Goal: Task Accomplishment & Management: Use online tool/utility

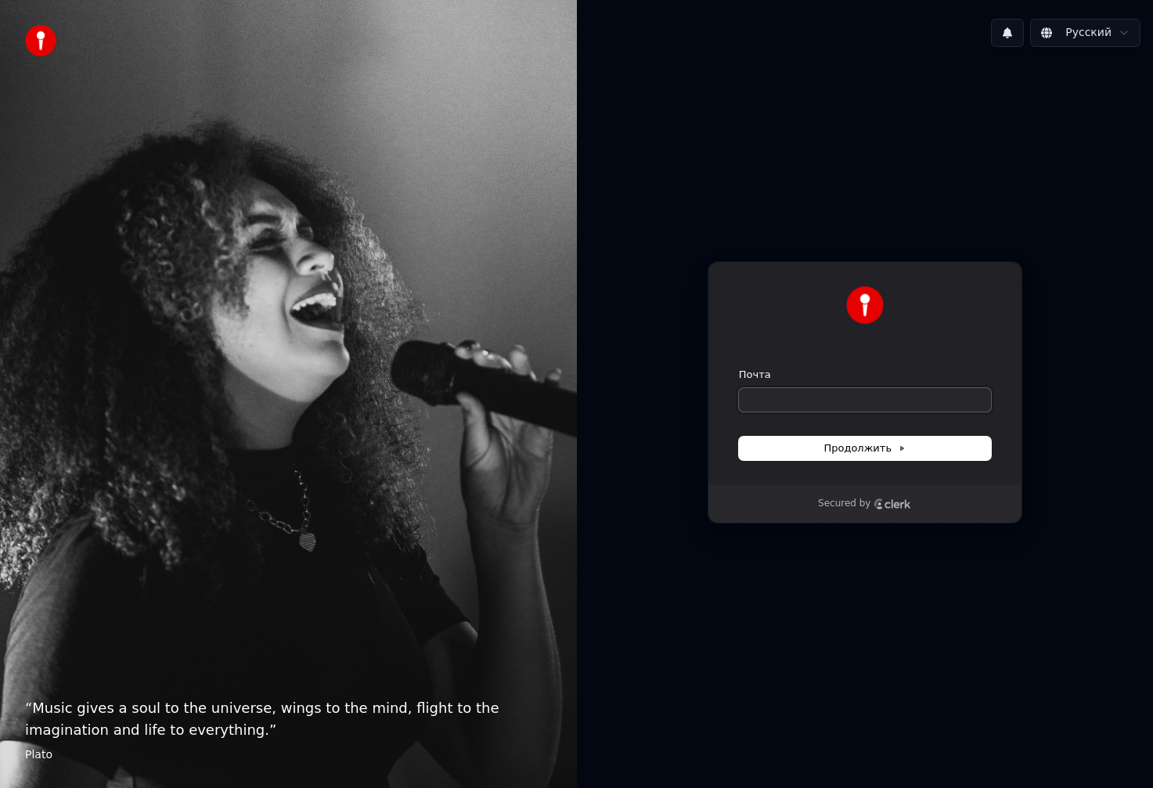
click at [833, 409] on input "Почта" at bounding box center [865, 399] width 252 height 23
click at [868, 445] on span "Продолжить" at bounding box center [864, 448] width 82 height 14
type input "**********"
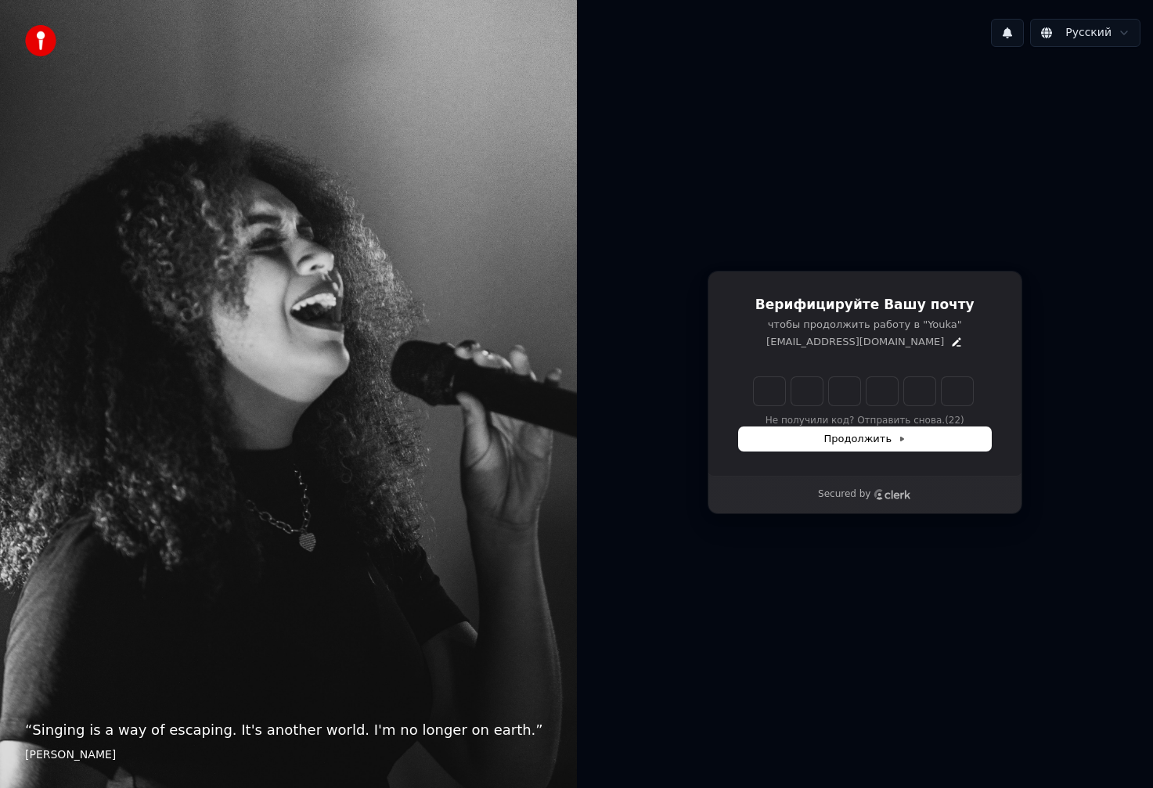
type input "******"
type input "*"
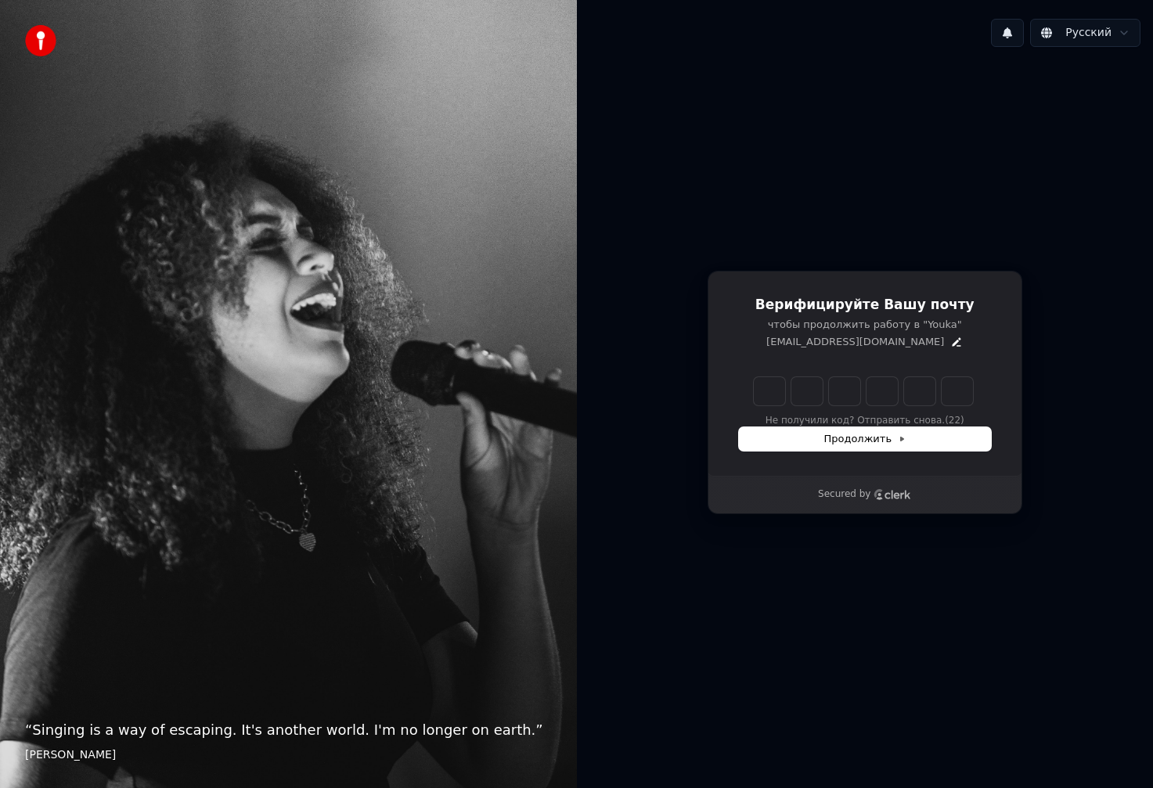
type input "*"
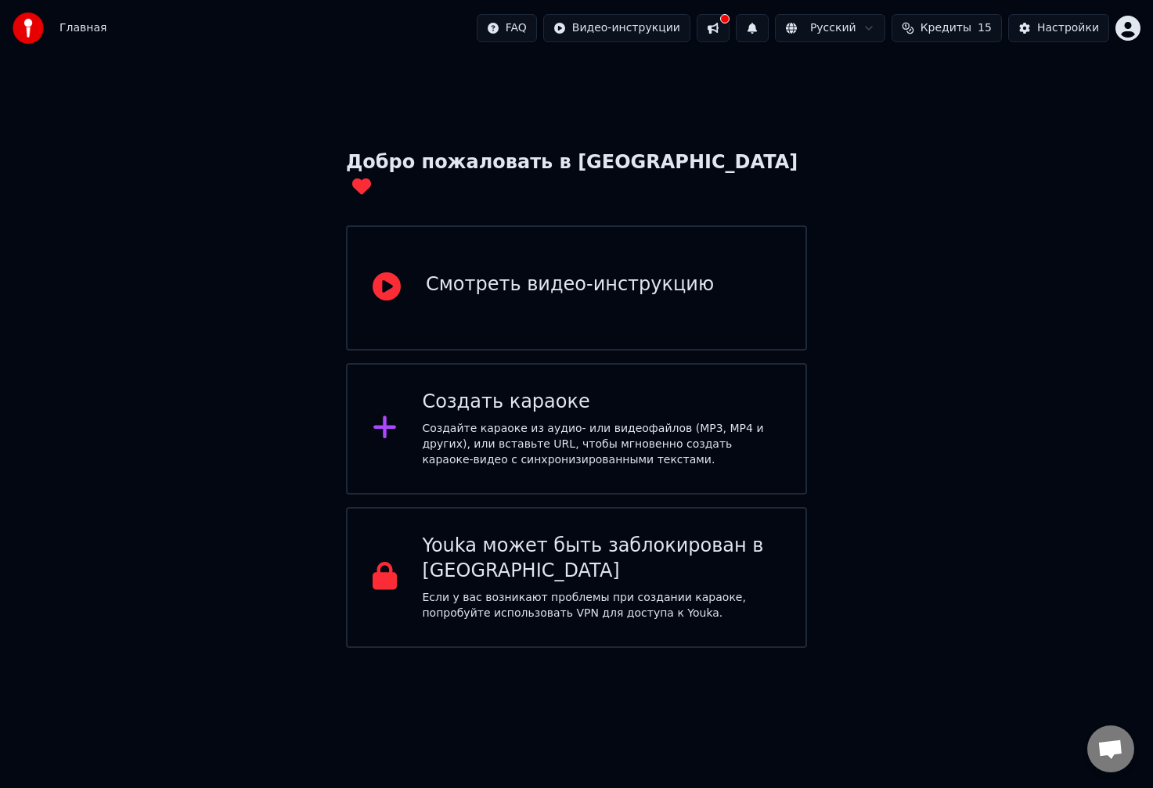
click at [434, 421] on div "Создайте караоке из аудио- или видеофайлов (MP3, MP4 и других), или вставьте UR…" at bounding box center [601, 444] width 358 height 47
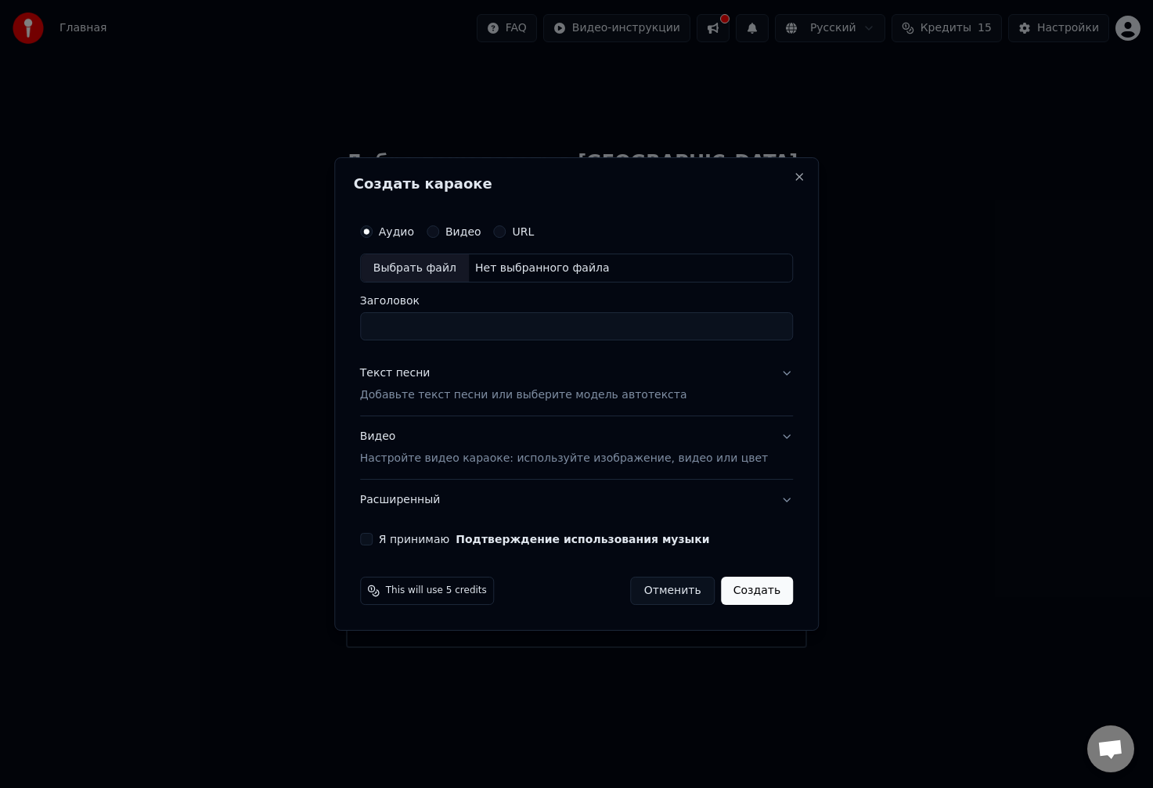
click at [472, 231] on label "Видео" at bounding box center [463, 231] width 36 height 11
click at [439, 231] on button "Видео" at bounding box center [432, 231] width 13 height 13
click at [524, 229] on div "URL" at bounding box center [514, 231] width 41 height 13
click at [506, 232] on button "URL" at bounding box center [500, 231] width 13 height 13
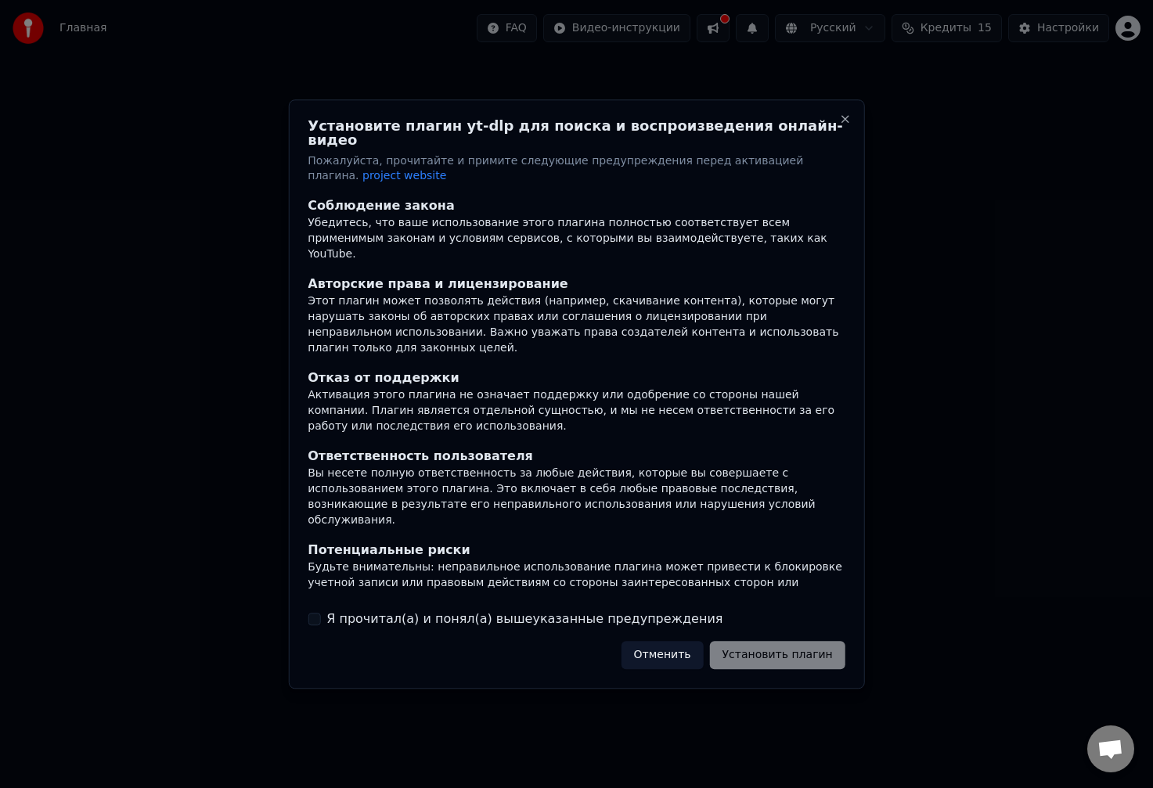
click at [524, 232] on div "Убедитесь, что ваше использование этого плагина полностью соответствует всем пр…" at bounding box center [577, 239] width 538 height 47
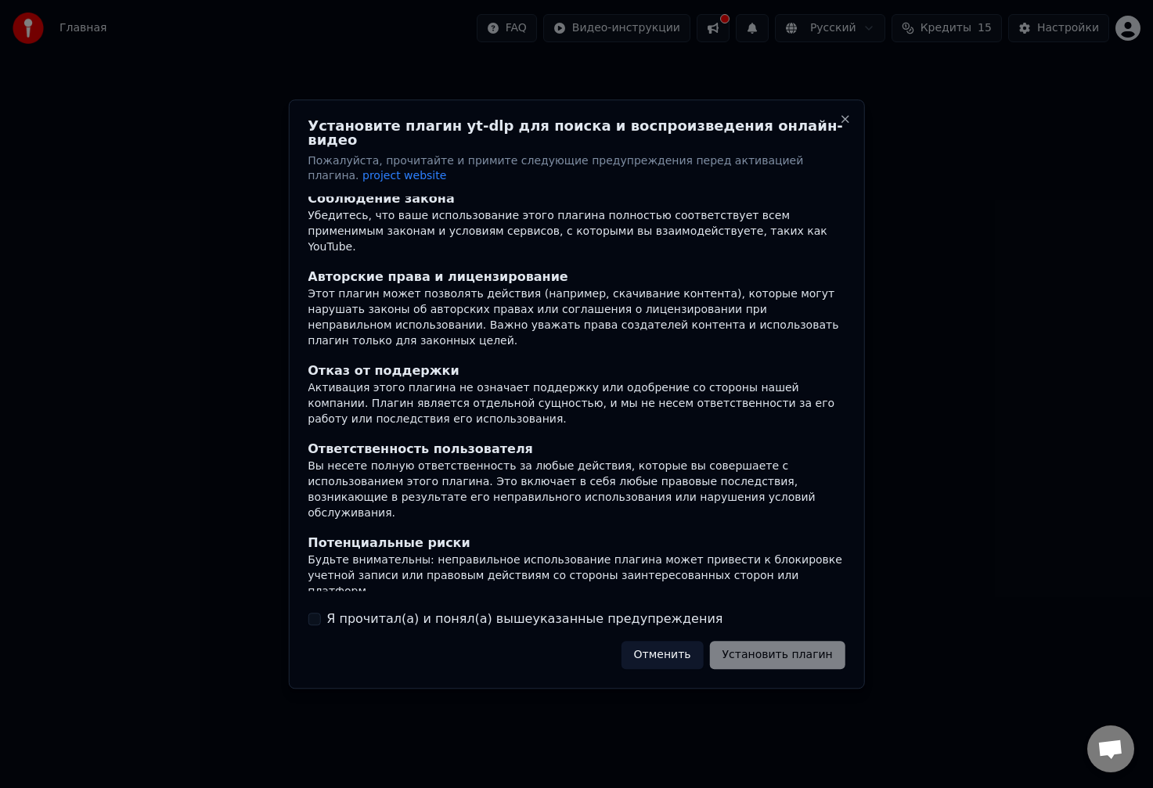
scroll to position [16, 0]
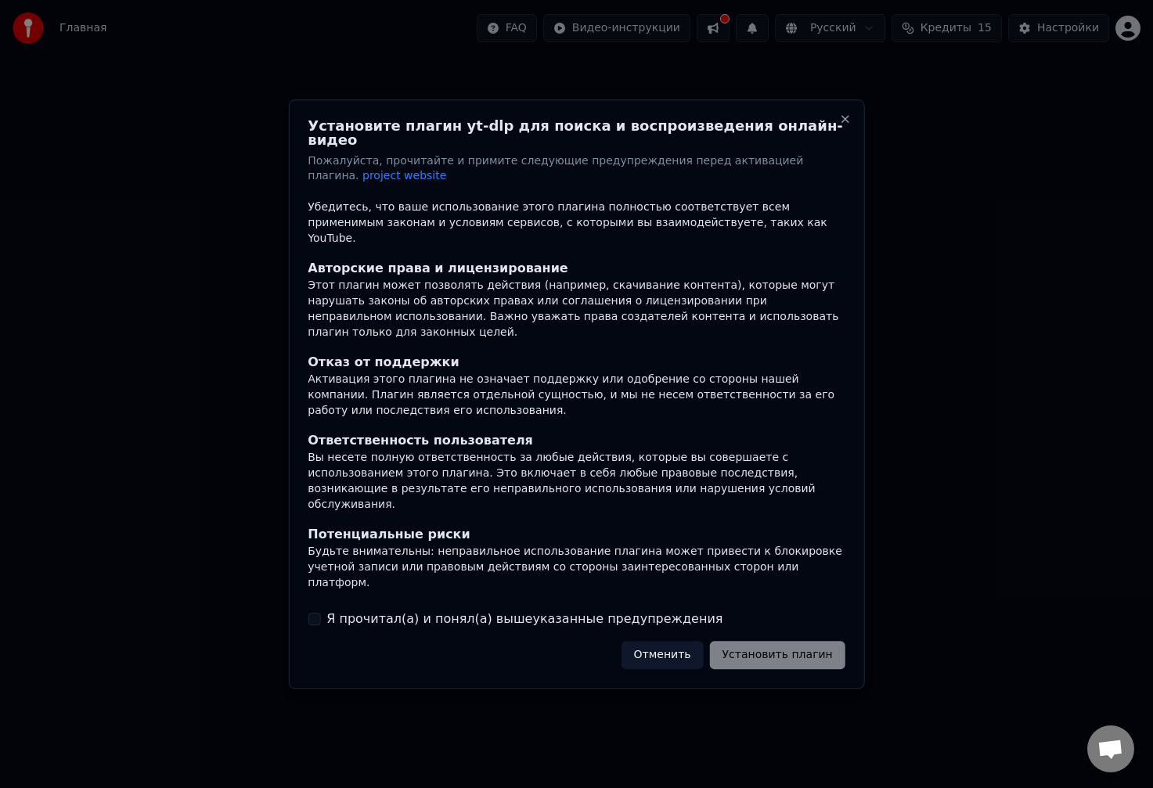
click at [789, 645] on div "Отменить Установить плагин" at bounding box center [733, 655] width 224 height 28
click at [390, 613] on label "Я прочитал(а) и понял(а) вышеуказанные предупреждения" at bounding box center [524, 619] width 396 height 19
click at [320, 613] on button "Я прочитал(а) и понял(а) вышеуказанные предупреждения" at bounding box center [314, 619] width 13 height 13
click at [761, 644] on button "Установить плагин" at bounding box center [777, 655] width 135 height 28
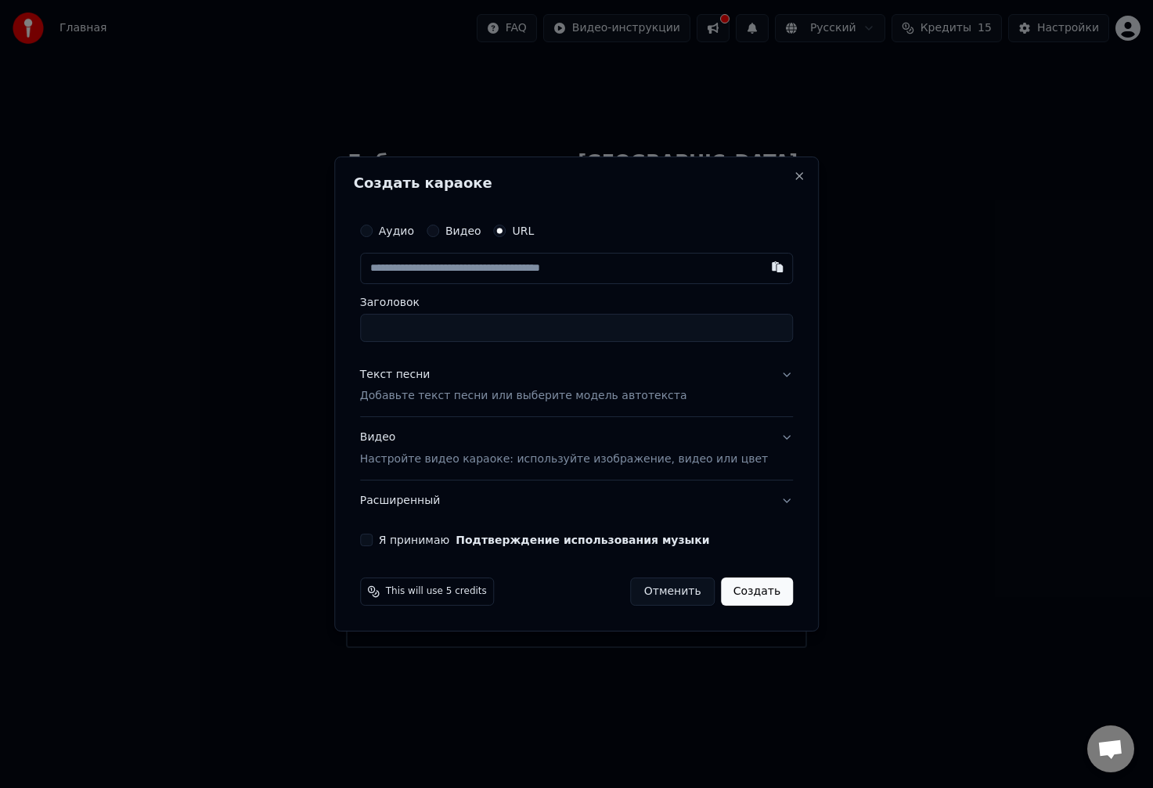
click at [407, 229] on label "Аудио" at bounding box center [396, 230] width 35 height 11
click at [372, 229] on button "Аудио" at bounding box center [366, 231] width 13 height 13
click at [745, 389] on button "Текст песни Добавьте текст песни или выберите модель автотекста" at bounding box center [576, 385] width 433 height 63
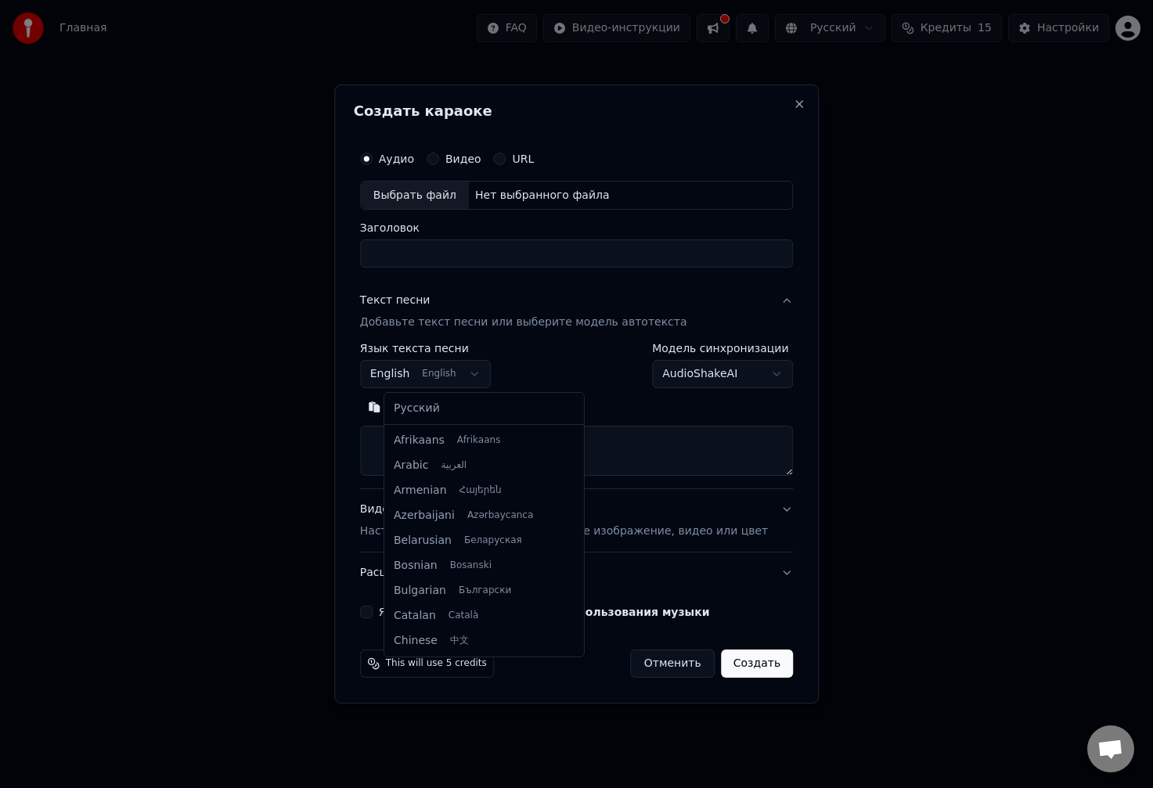
click at [461, 377] on body "Главная FAQ Видео-инструкции Русский Кредиты 15 Настройки Добро пожаловать в Yo…" at bounding box center [576, 324] width 1153 height 648
click at [458, 374] on body "Главная FAQ Видео-инструкции Русский Кредиты 15 Настройки Добро пожаловать в Yo…" at bounding box center [576, 324] width 1153 height 648
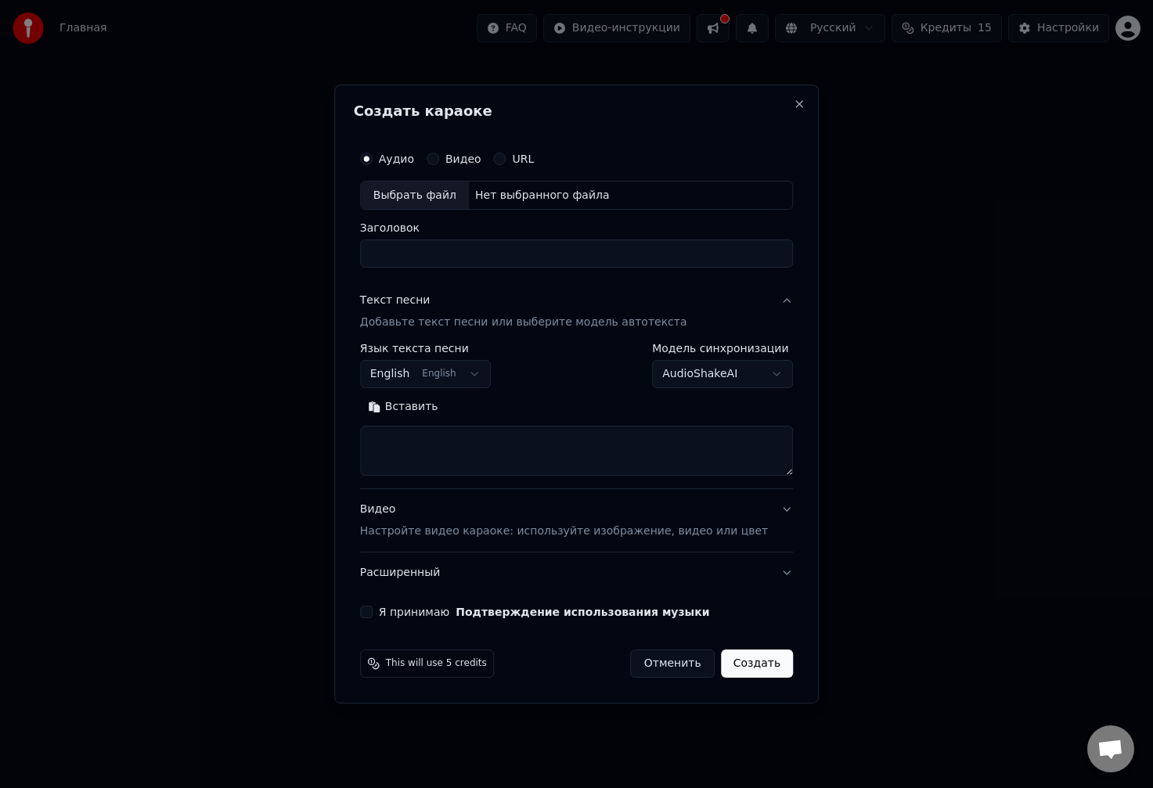
click at [531, 155] on label "URL" at bounding box center [524, 158] width 22 height 11
click at [506, 155] on button "URL" at bounding box center [500, 159] width 13 height 13
click at [408, 160] on label "Аудио" at bounding box center [396, 158] width 35 height 11
click at [372, 160] on button "Аудио" at bounding box center [366, 158] width 13 height 13
click at [653, 370] on body "Главная FAQ Видео-инструкции Русский Кредиты 15 Настройки Добро пожаловать в Yo…" at bounding box center [576, 324] width 1153 height 648
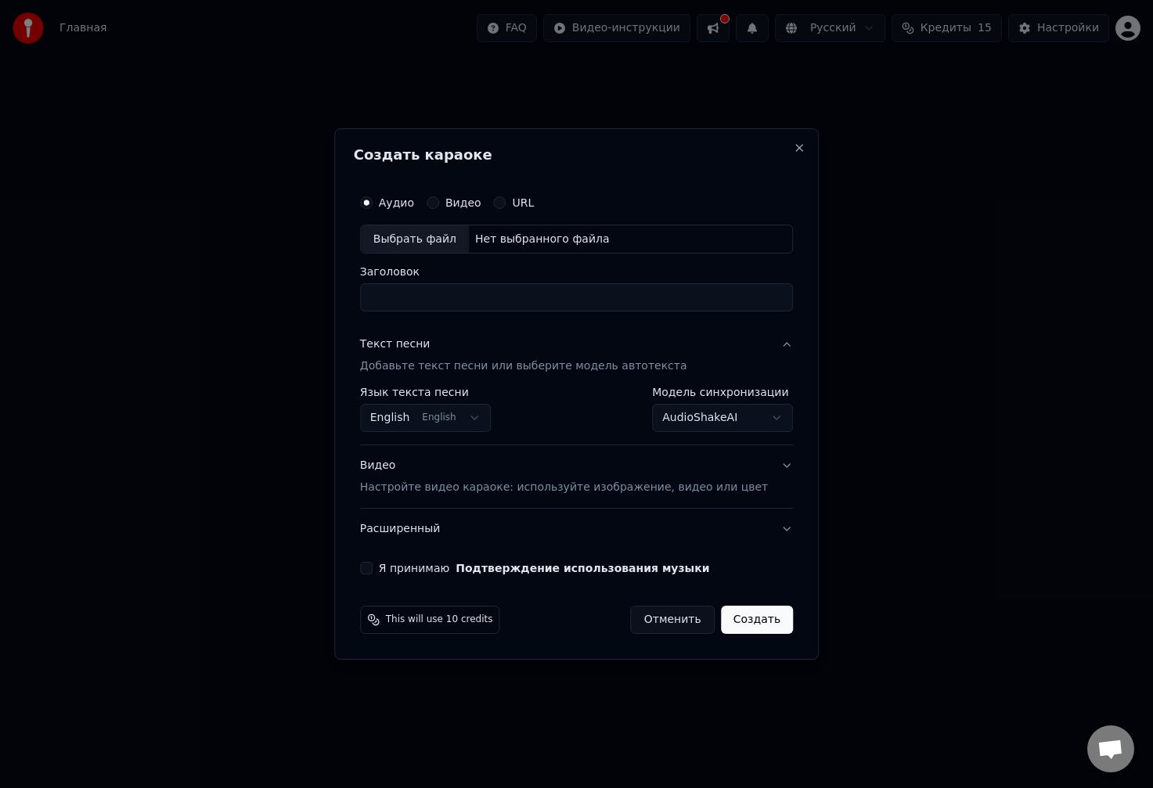
click at [667, 419] on body "Главная FAQ Видео-инструкции Русский Кредиты 15 Настройки Добро пожаловать в Yo…" at bounding box center [576, 324] width 1153 height 648
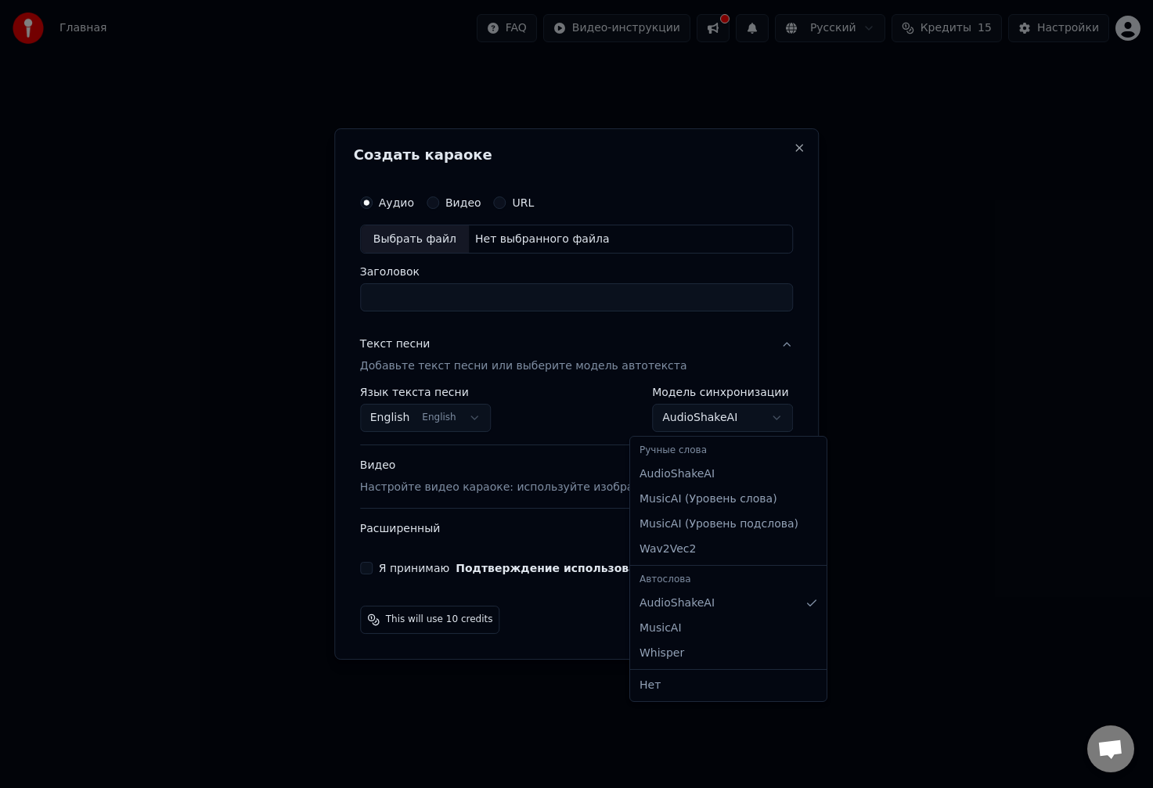
select select "**********"
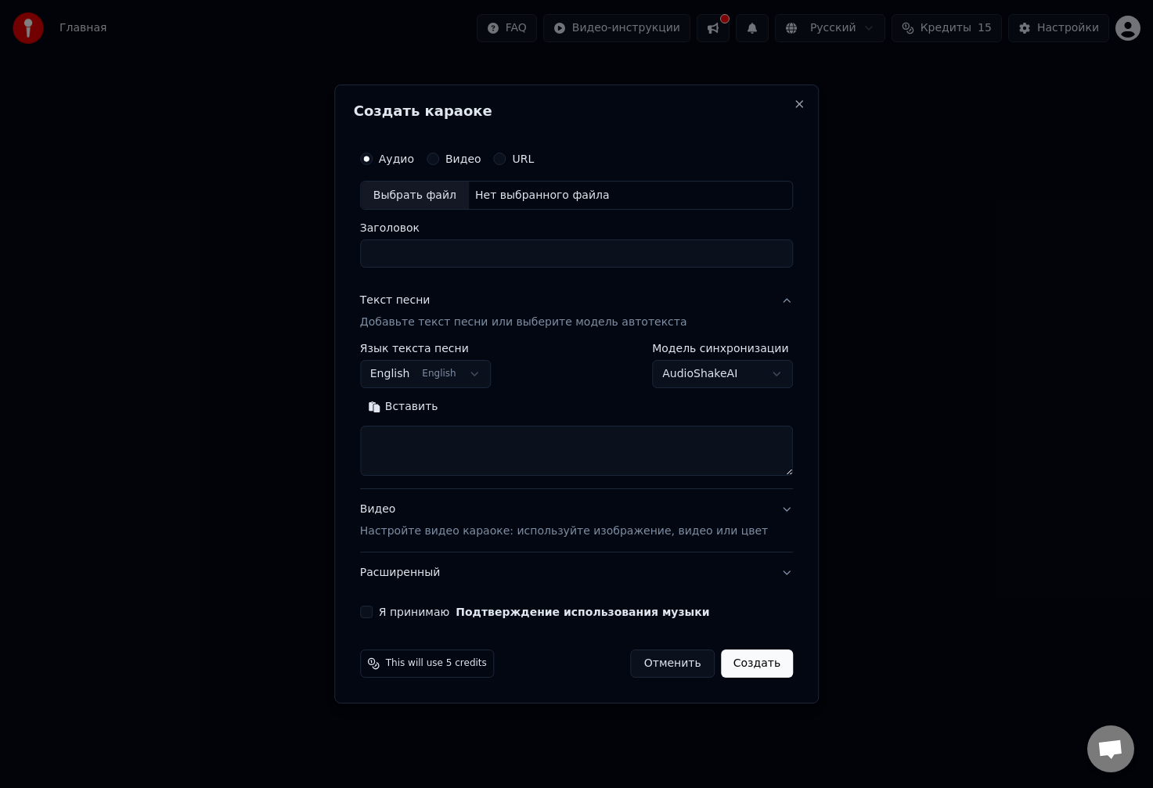
click at [650, 372] on body "Главная FAQ Видео-инструкции Русский Кредиты 15 Настройки Добро пожаловать в Yo…" at bounding box center [576, 324] width 1153 height 648
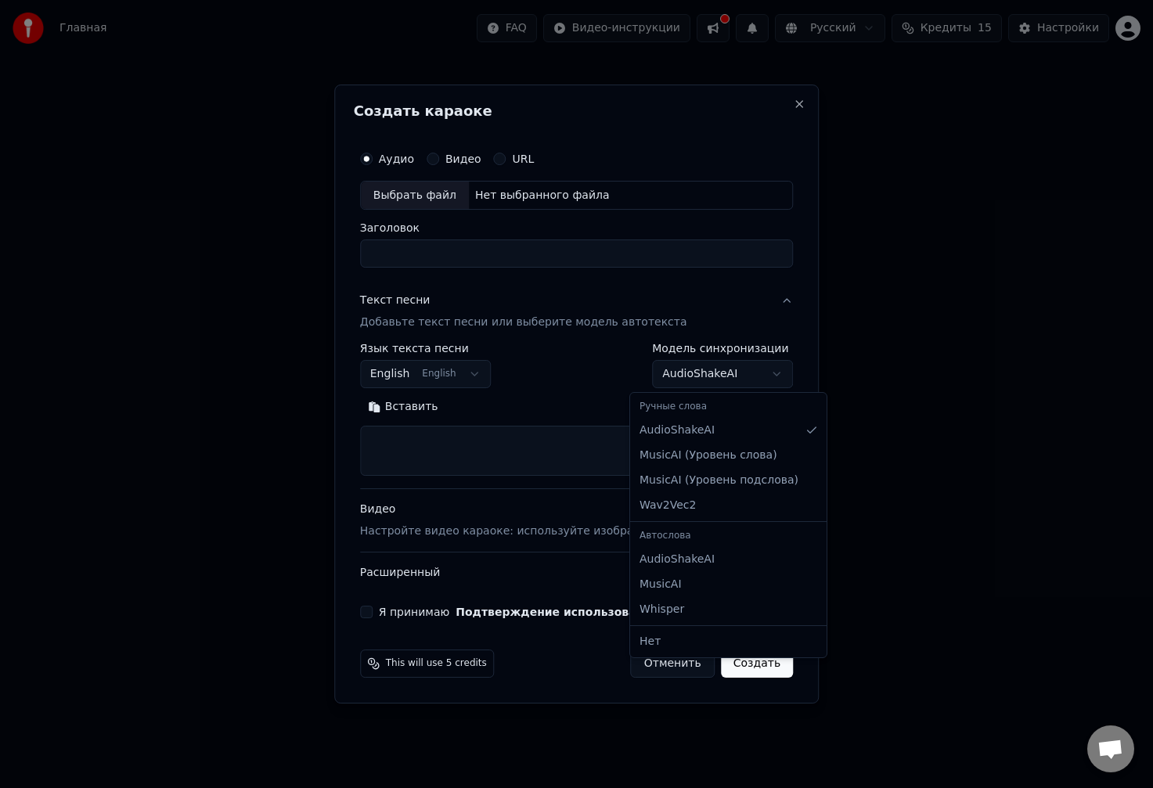
click at [668, 369] on body "Главная FAQ Видео-инструкции Русский Кредиты 15 Настройки Добро пожаловать в Yo…" at bounding box center [576, 324] width 1153 height 648
click at [659, 378] on body "Главная FAQ Видео-инструкции Русский Кредиты 15 Настройки Добро пожаловать в Yo…" at bounding box center [576, 324] width 1153 height 648
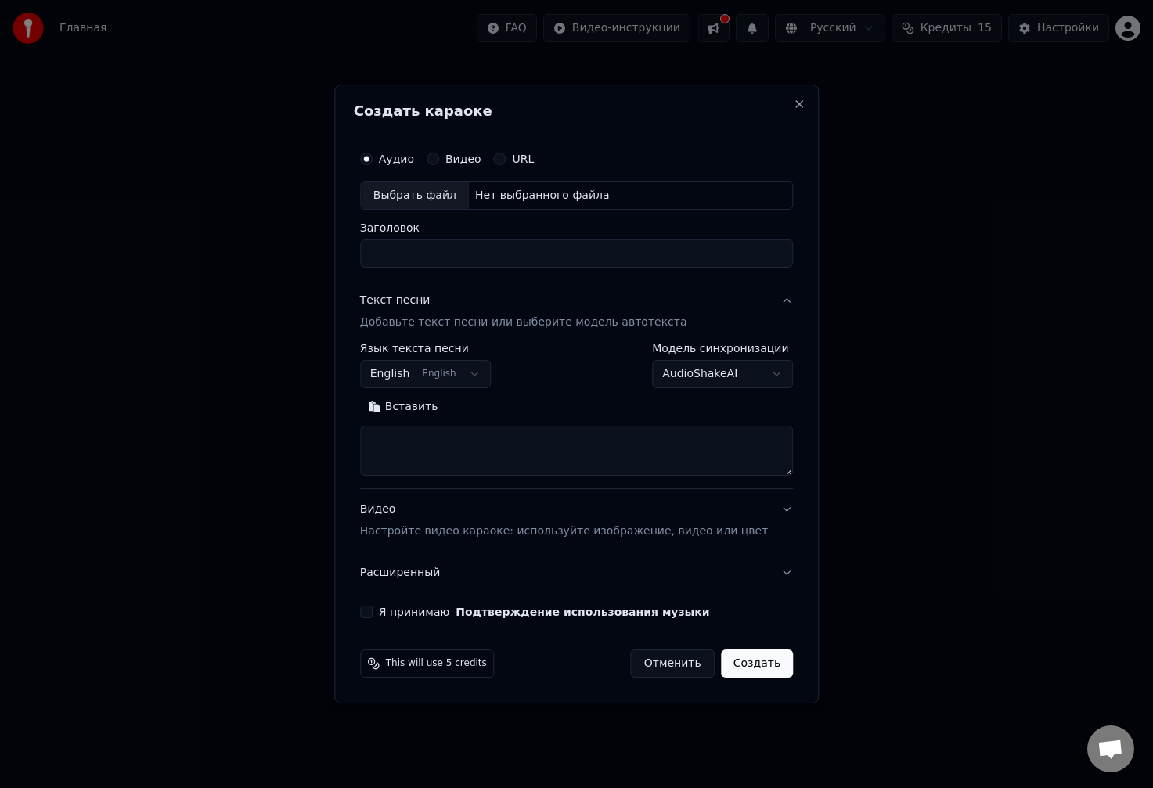
click at [650, 373] on body "Главная FAQ Видео-инструкции Русский Кредиты 15 Настройки Добро пожаловать в Yo…" at bounding box center [576, 324] width 1153 height 648
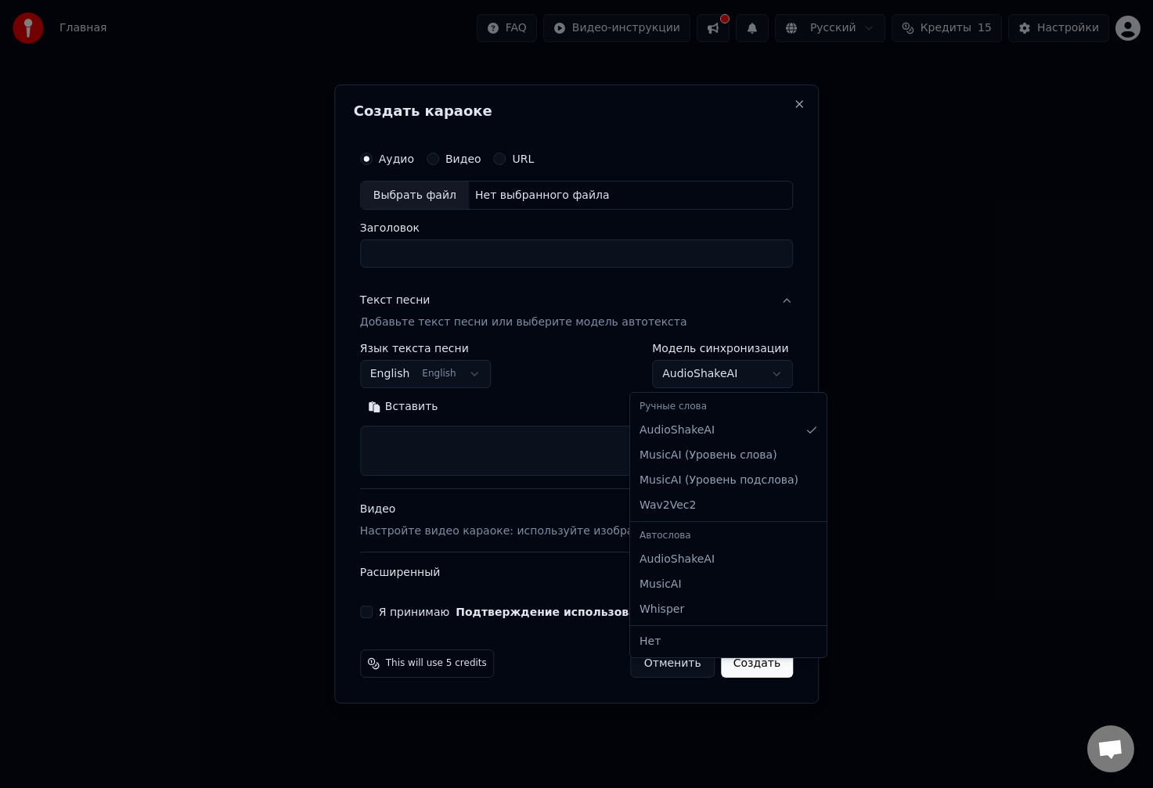
click at [654, 376] on body "Главная FAQ Видео-инструкции Русский Кредиты 15 Настройки Добро пожаловать в Yo…" at bounding box center [576, 324] width 1153 height 648
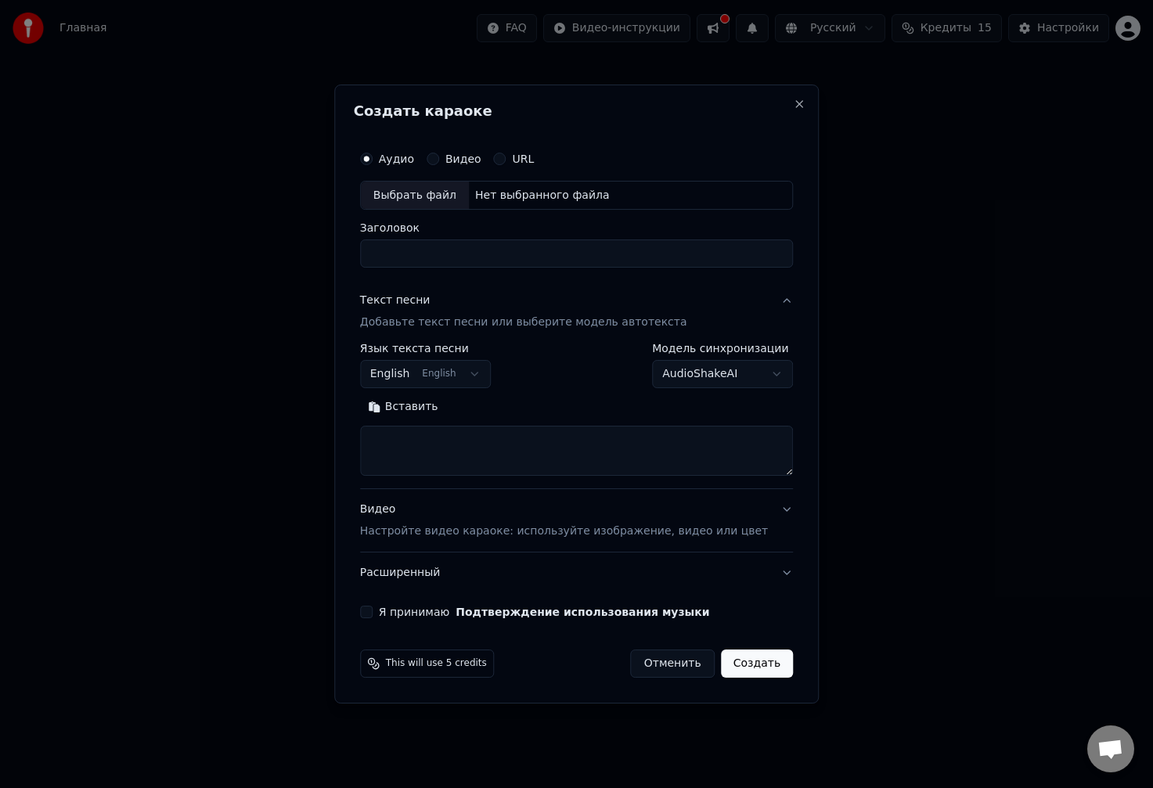
click at [664, 366] on body "Главная FAQ Видео-инструкции Русский Кредиты 15 Настройки Добро пожаловать в Yo…" at bounding box center [576, 324] width 1153 height 648
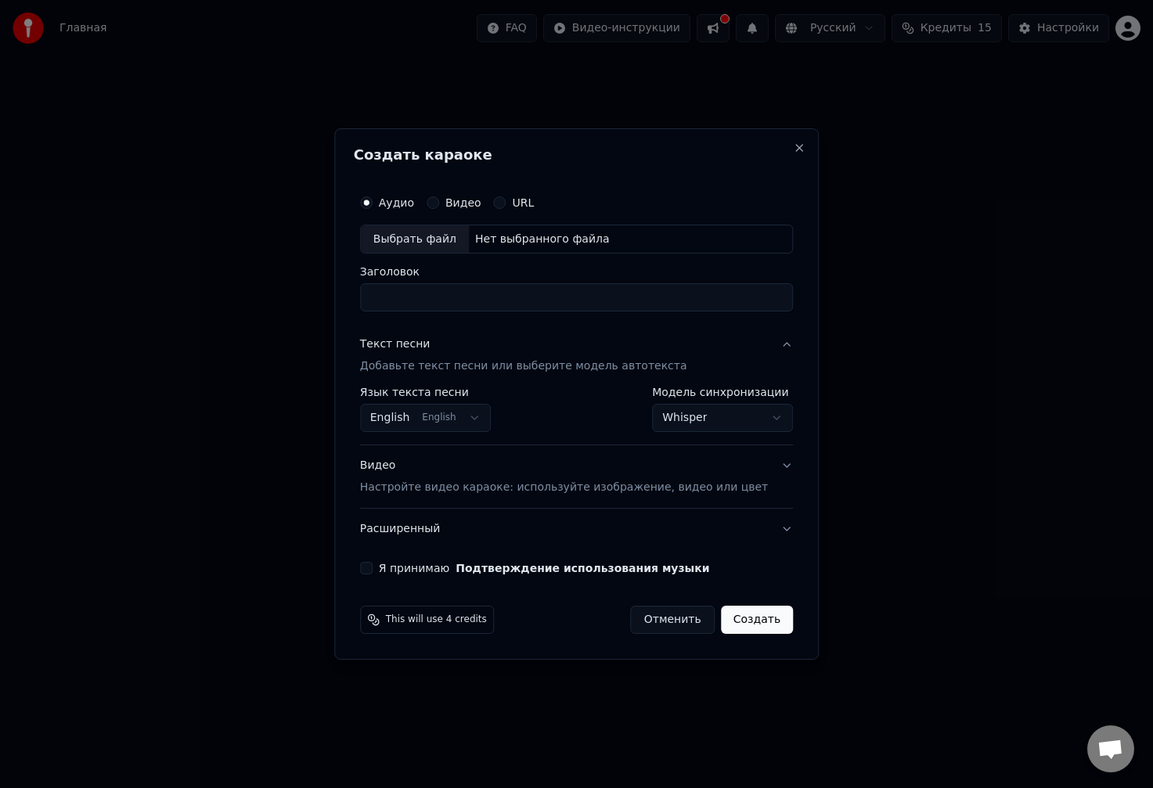
click at [653, 419] on body "Главная FAQ Видео-инструкции Русский Кредиты 15 Настройки Добро пожаловать в Yo…" at bounding box center [576, 324] width 1153 height 648
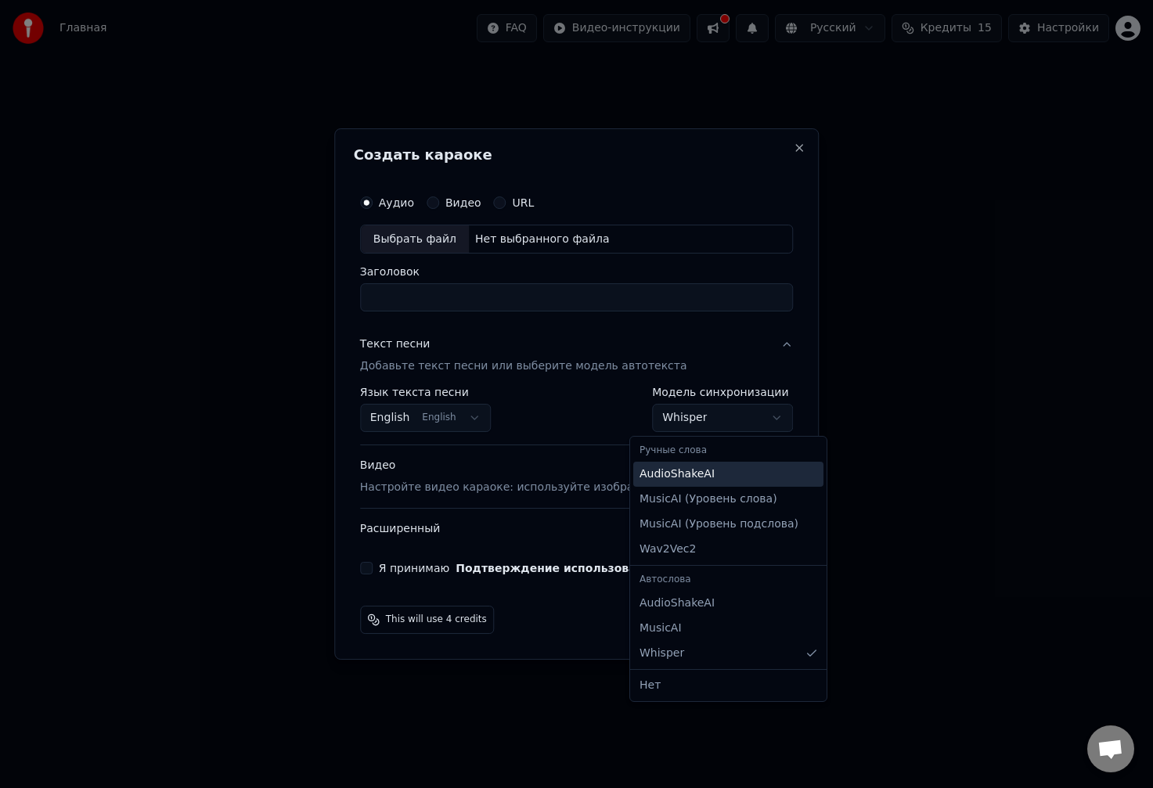
select select "**********"
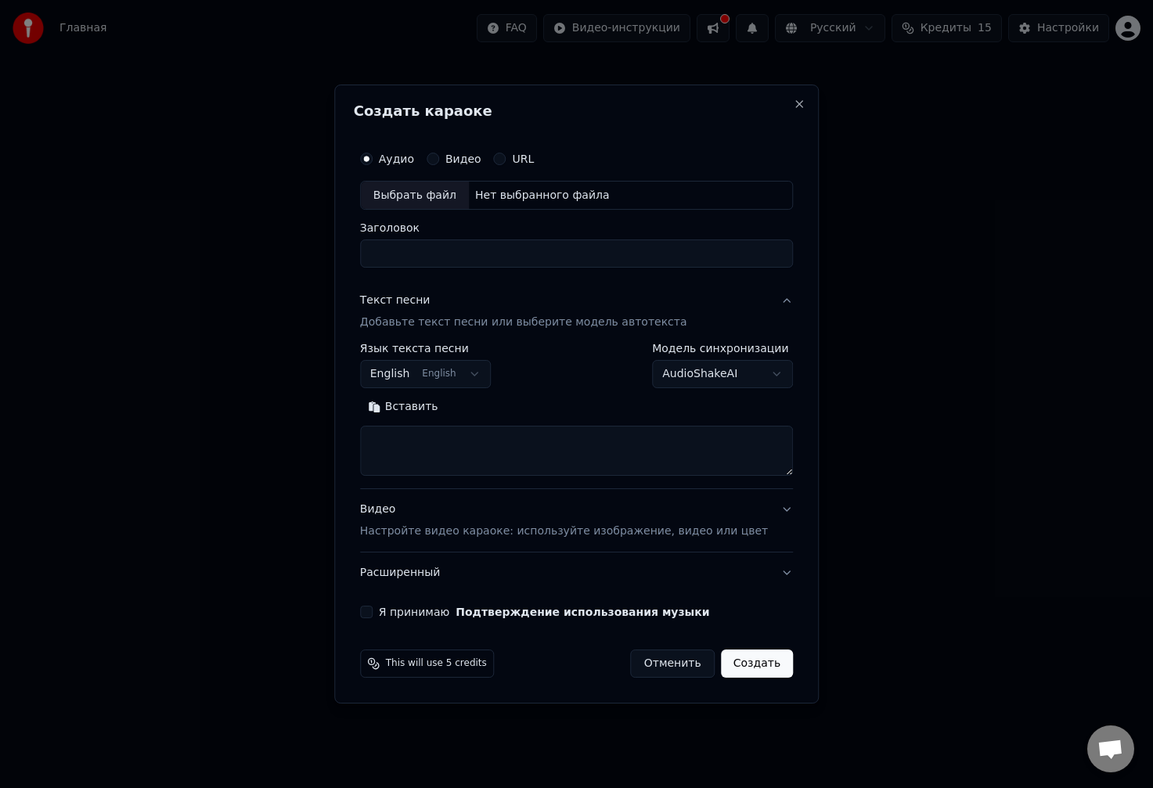
click at [660, 362] on body "Главная FAQ Видео-инструкции Русский Кредиты 15 Настройки Добро пожаловать в Yo…" at bounding box center [576, 324] width 1153 height 648
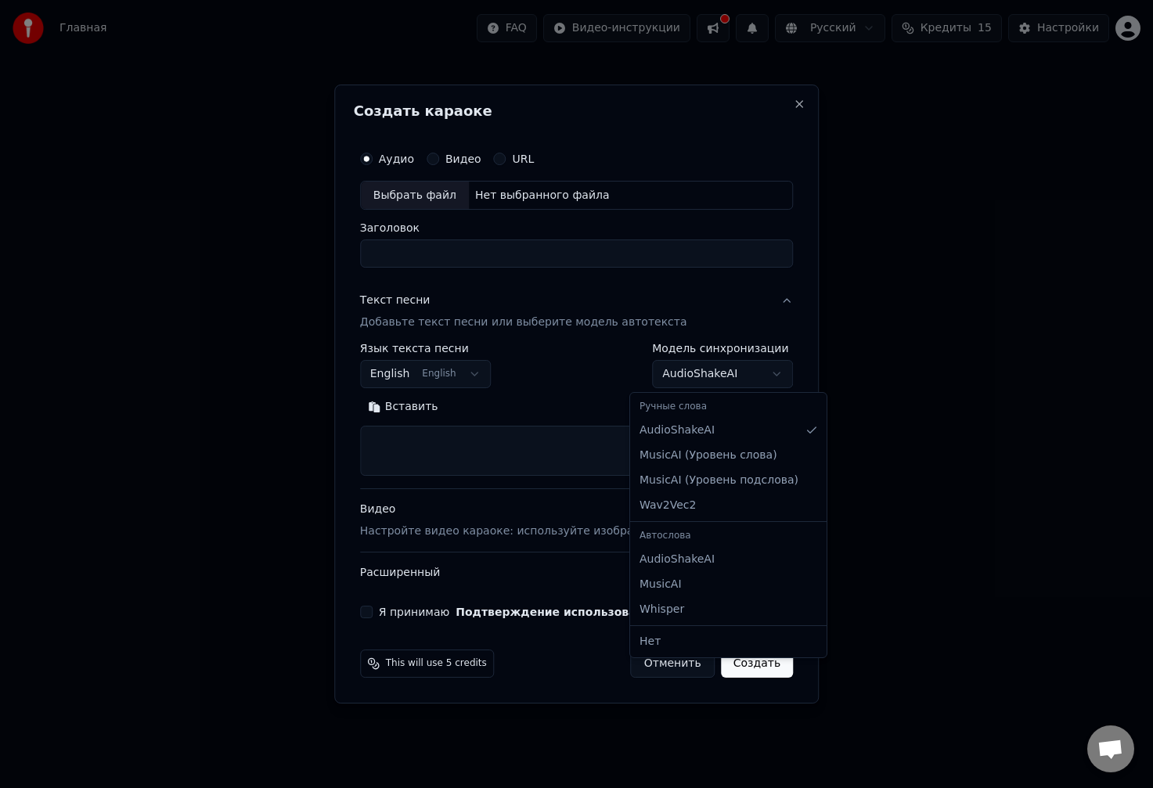
click at [657, 354] on body "Главная FAQ Видео-инструкции Русский Кредиты 15 Настройки Добро пожаловать в Yo…" at bounding box center [576, 324] width 1153 height 648
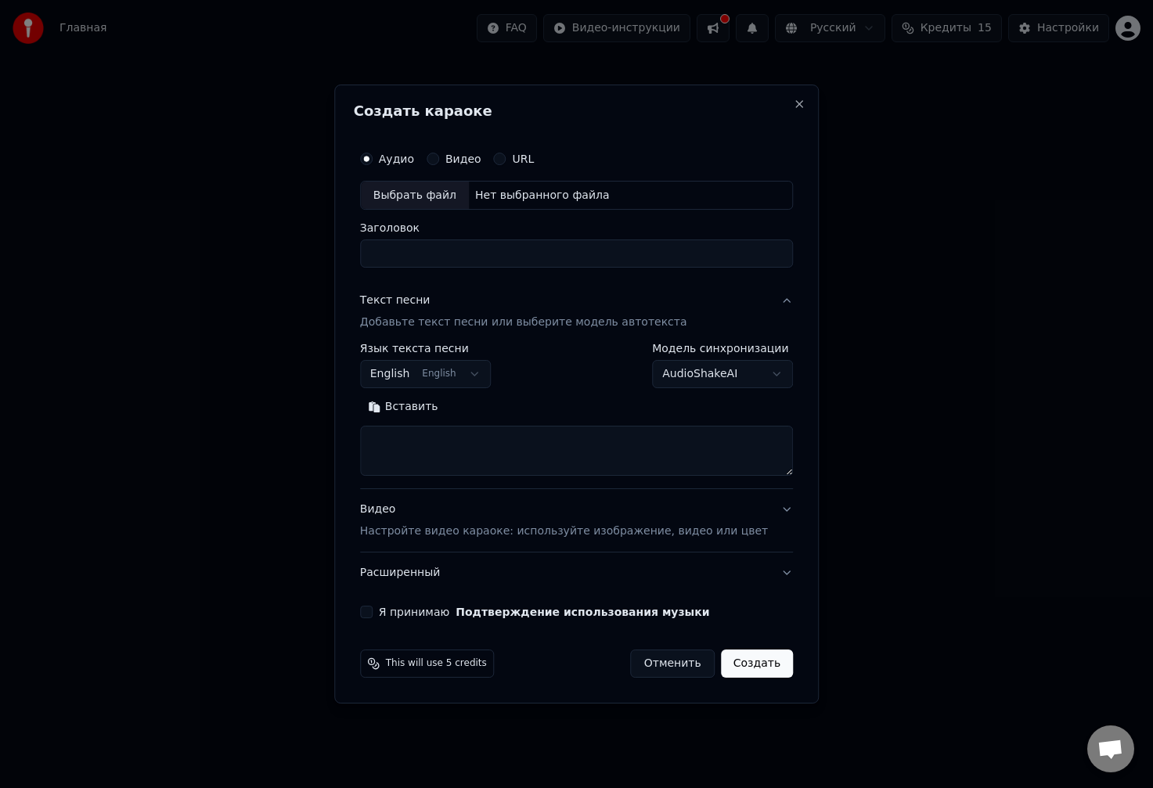
click at [449, 372] on body "Главная FAQ Видео-инструкции Русский Кредиты 15 Настройки Добро пожаловать в Yo…" at bounding box center [576, 324] width 1153 height 648
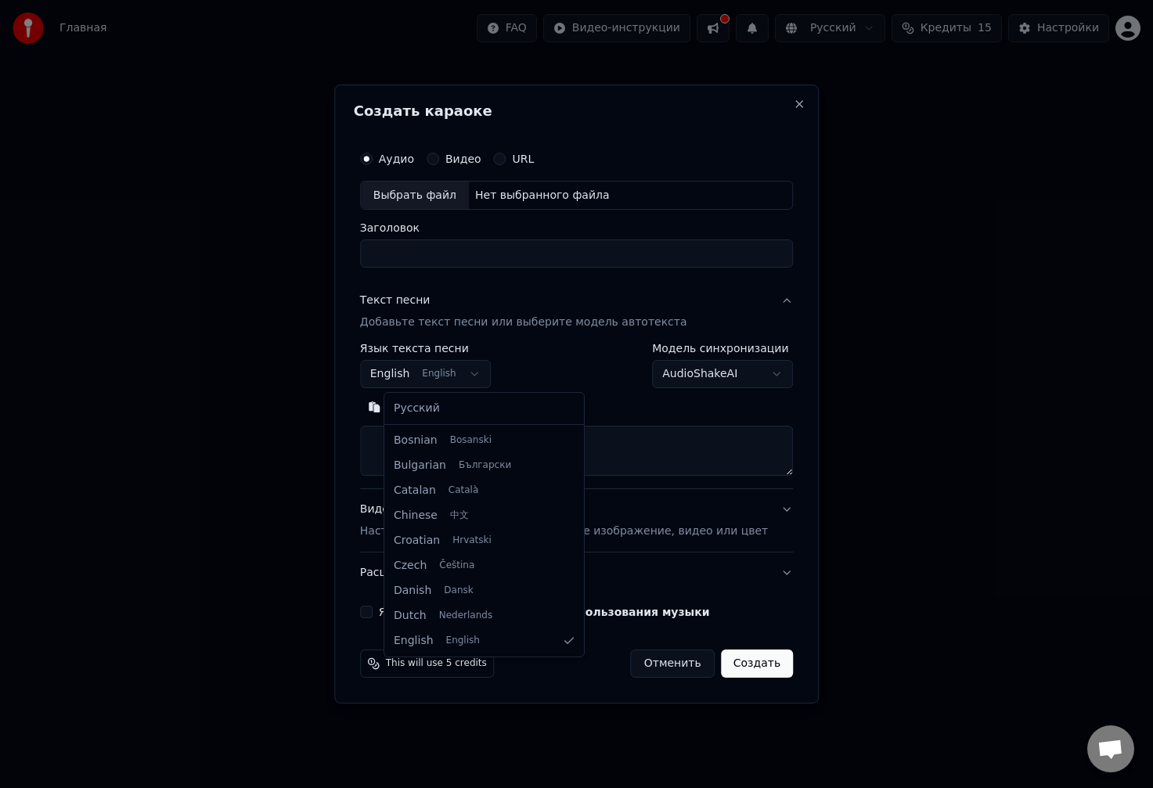
click at [449, 370] on body "Главная FAQ Видео-инструкции Русский Кредиты 15 Настройки Добро пожаловать в Yo…" at bounding box center [576, 324] width 1153 height 648
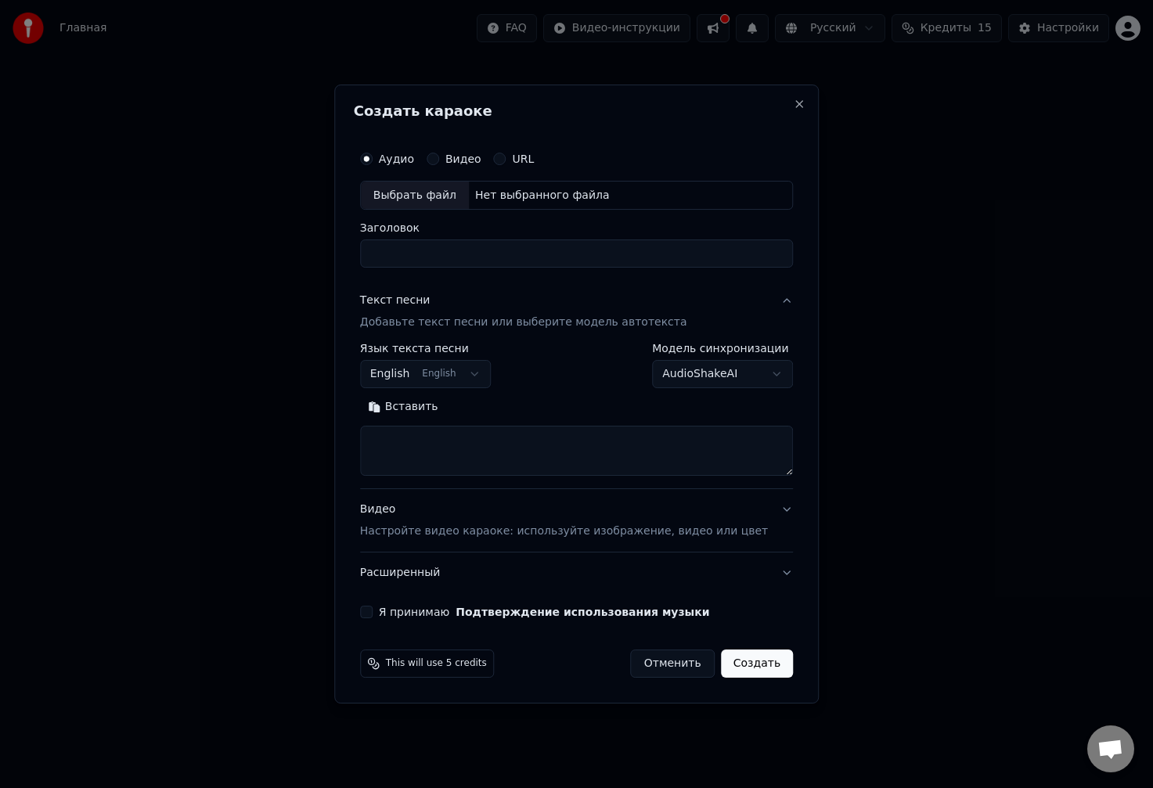
click at [506, 155] on button "URL" at bounding box center [500, 159] width 13 height 13
click at [372, 156] on button "Аудио" at bounding box center [366, 158] width 13 height 13
click at [440, 533] on p "Настройте видео караоке: используйте изображение, видео или цвет" at bounding box center [564, 532] width 408 height 16
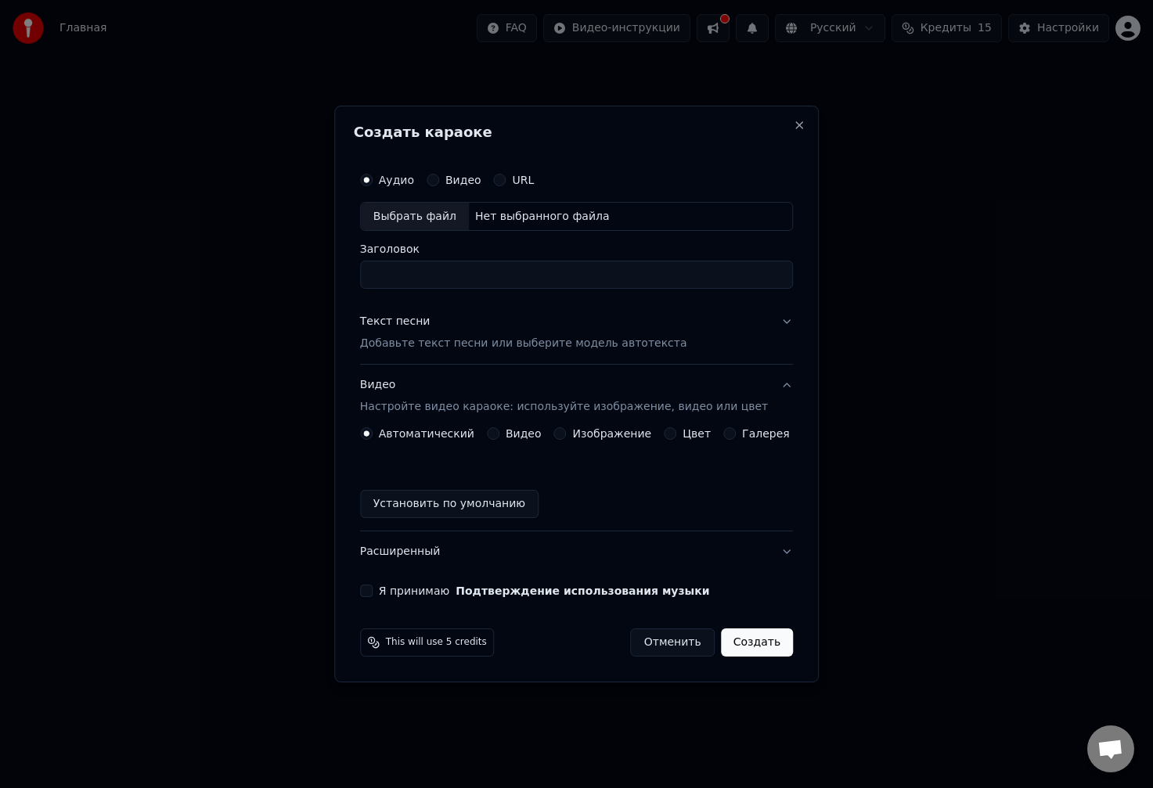
click at [511, 430] on div "Видео" at bounding box center [514, 433] width 55 height 13
click at [499, 434] on button "Видео" at bounding box center [493, 433] width 13 height 13
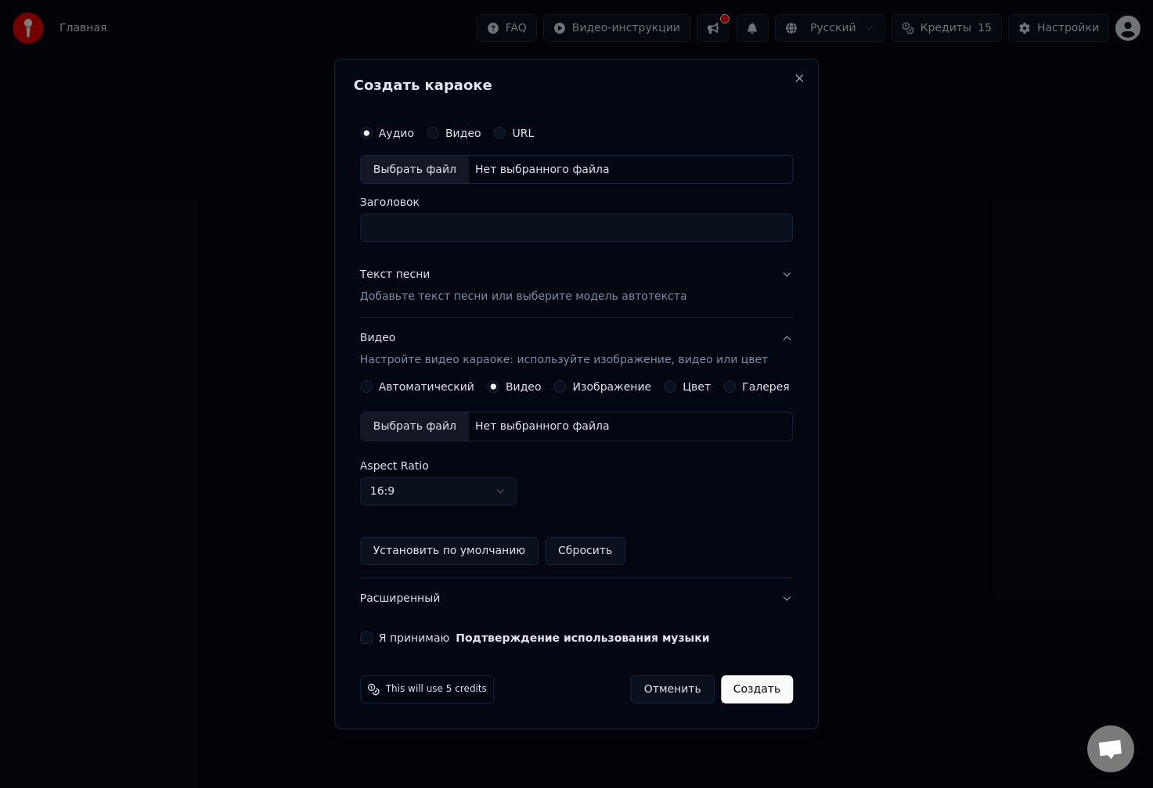
click at [469, 392] on label "Автоматический" at bounding box center [426, 386] width 95 height 11
click at [372, 392] on button "Автоматический" at bounding box center [366, 386] width 13 height 13
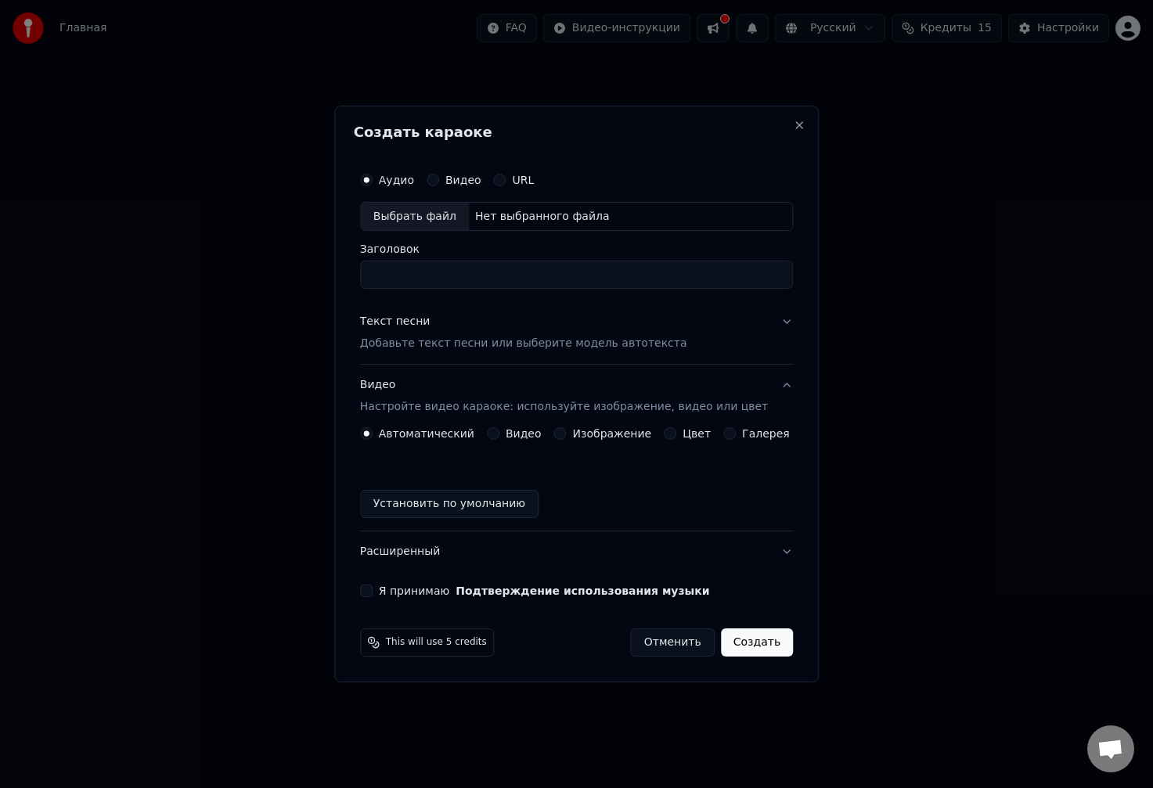
click at [521, 175] on label "URL" at bounding box center [524, 180] width 22 height 11
click at [506, 175] on button "URL" at bounding box center [500, 180] width 13 height 13
click at [399, 176] on label "Аудио" at bounding box center [396, 179] width 35 height 11
click at [372, 176] on button "Аудио" at bounding box center [366, 179] width 13 height 13
click at [413, 219] on div "Выбрать файл" at bounding box center [415, 217] width 108 height 28
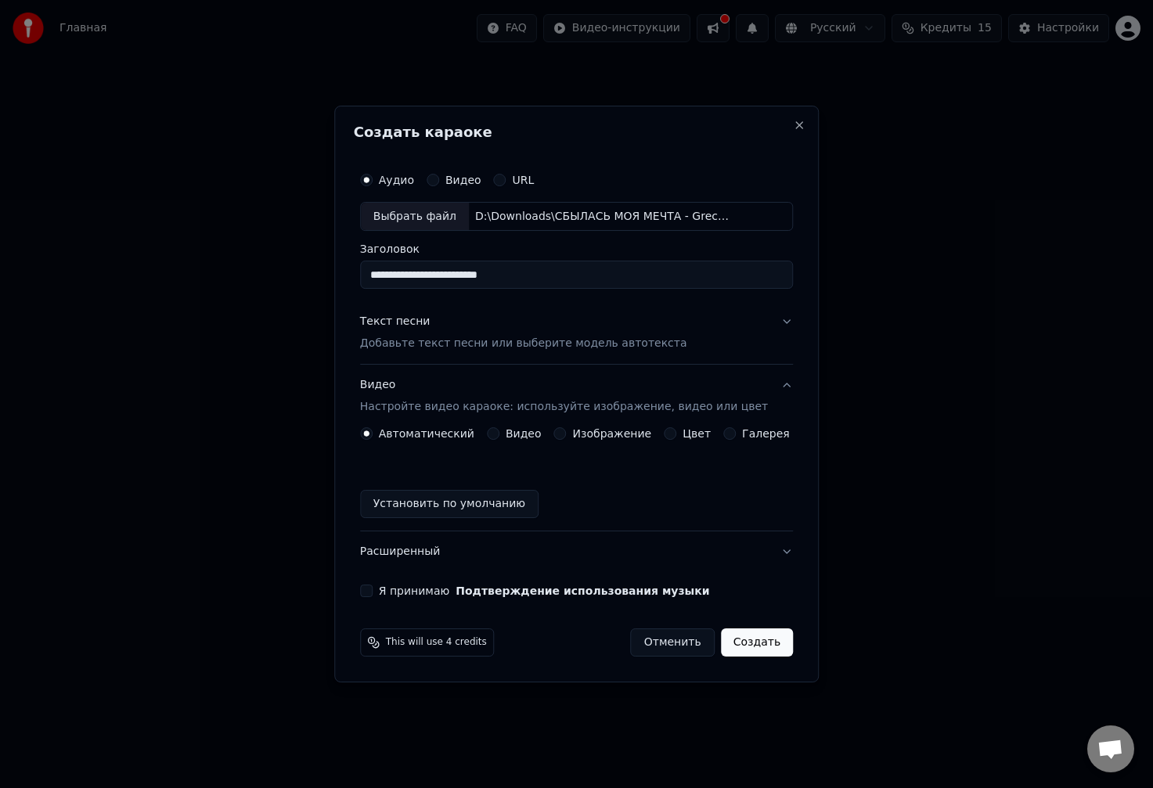
click at [527, 273] on input "**********" at bounding box center [576, 275] width 433 height 28
drag, startPoint x: 511, startPoint y: 273, endPoint x: 336, endPoint y: 264, distance: 174.8
click at [336, 264] on body "**********" at bounding box center [576, 324] width 1153 height 648
click at [475, 283] on input "******" at bounding box center [576, 275] width 433 height 28
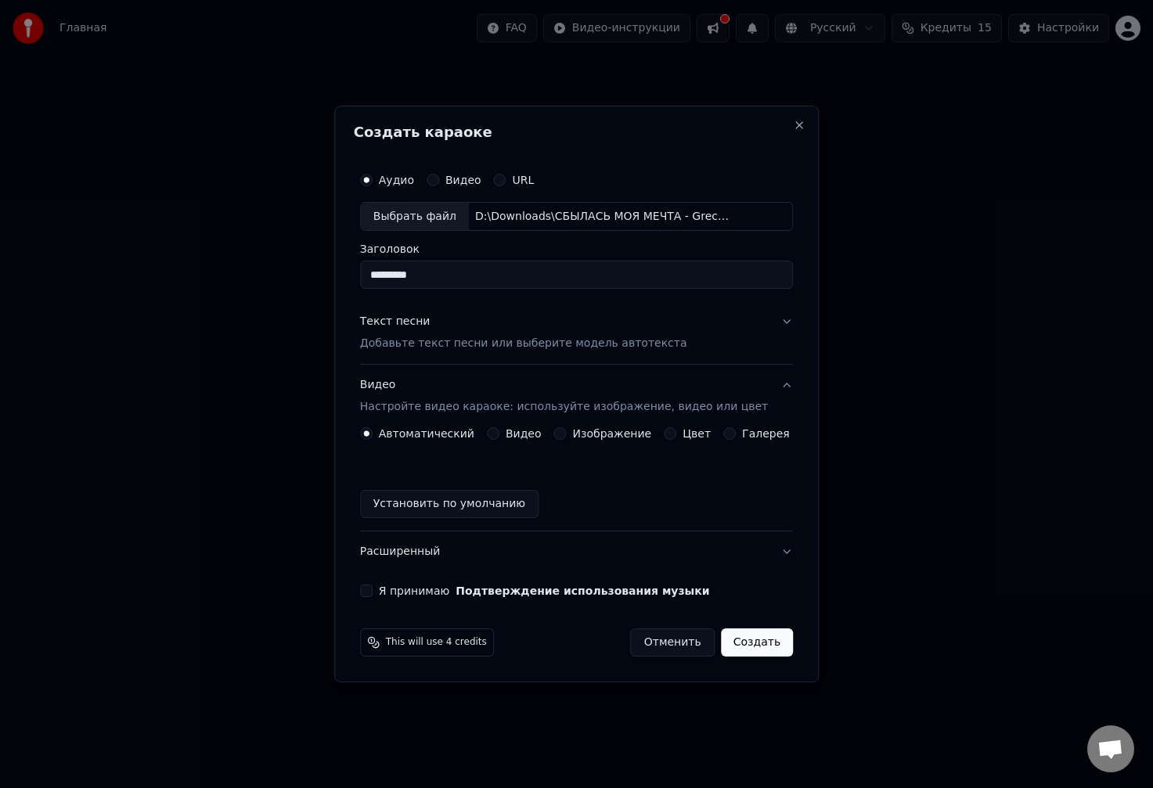
paste input "**********"
type input "**********"
click at [355, 298] on div "**********" at bounding box center [576, 395] width 484 height 578
click at [408, 347] on p "Добавьте текст песни или выберите модель автотекста" at bounding box center [523, 344] width 327 height 16
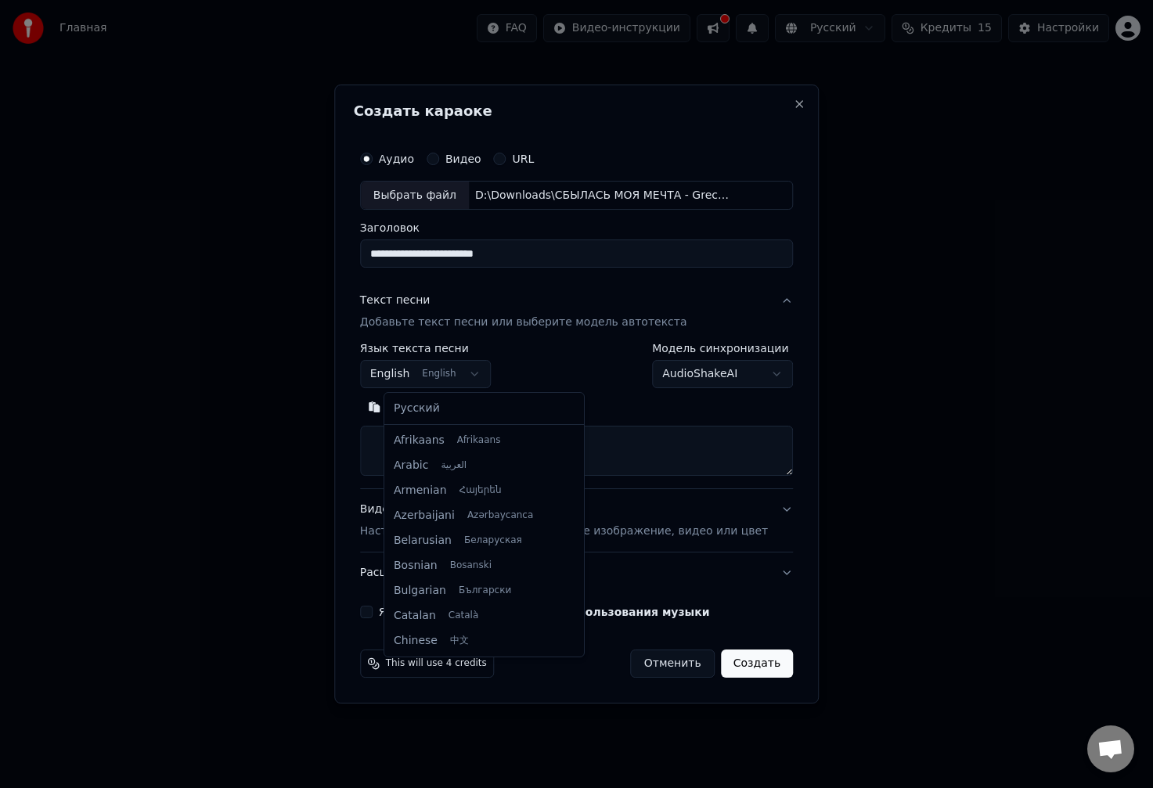
click at [431, 372] on body "**********" at bounding box center [576, 324] width 1153 height 648
select select "**"
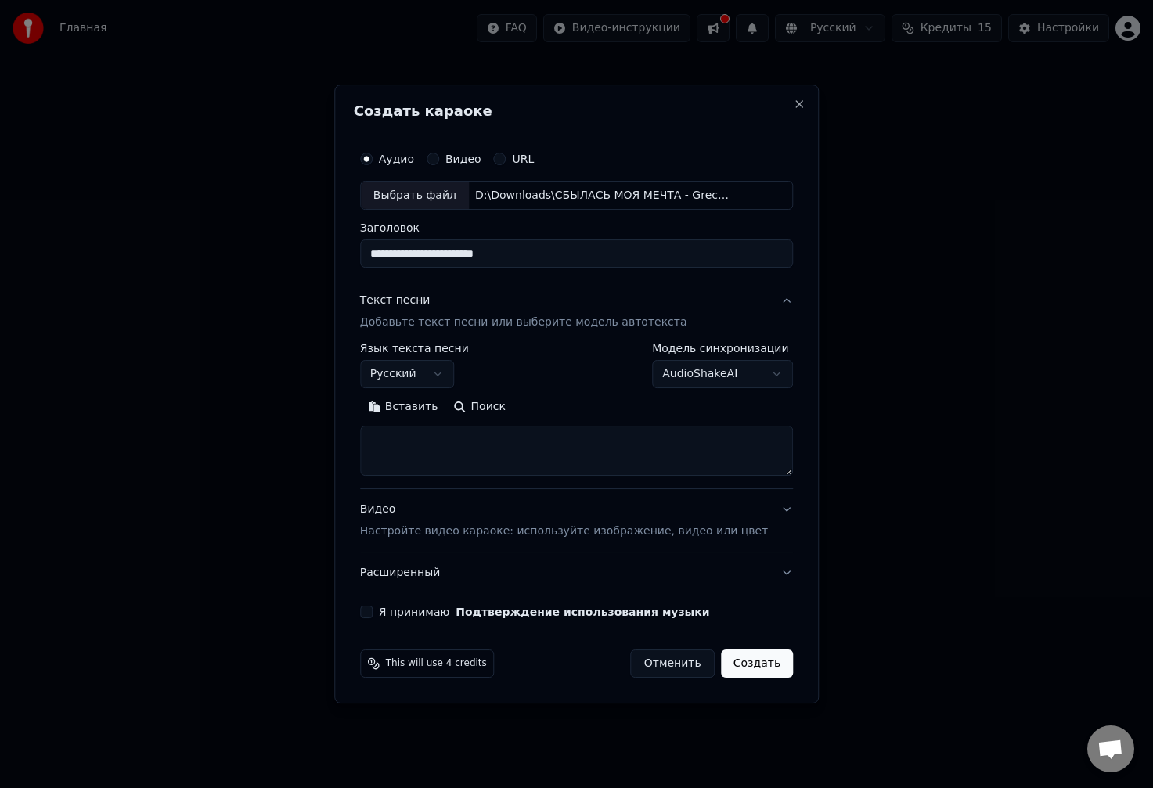
click at [500, 405] on button "Поиск" at bounding box center [479, 407] width 67 height 25
type textarea "**********"
click at [473, 573] on button "Расширенный" at bounding box center [576, 572] width 433 height 41
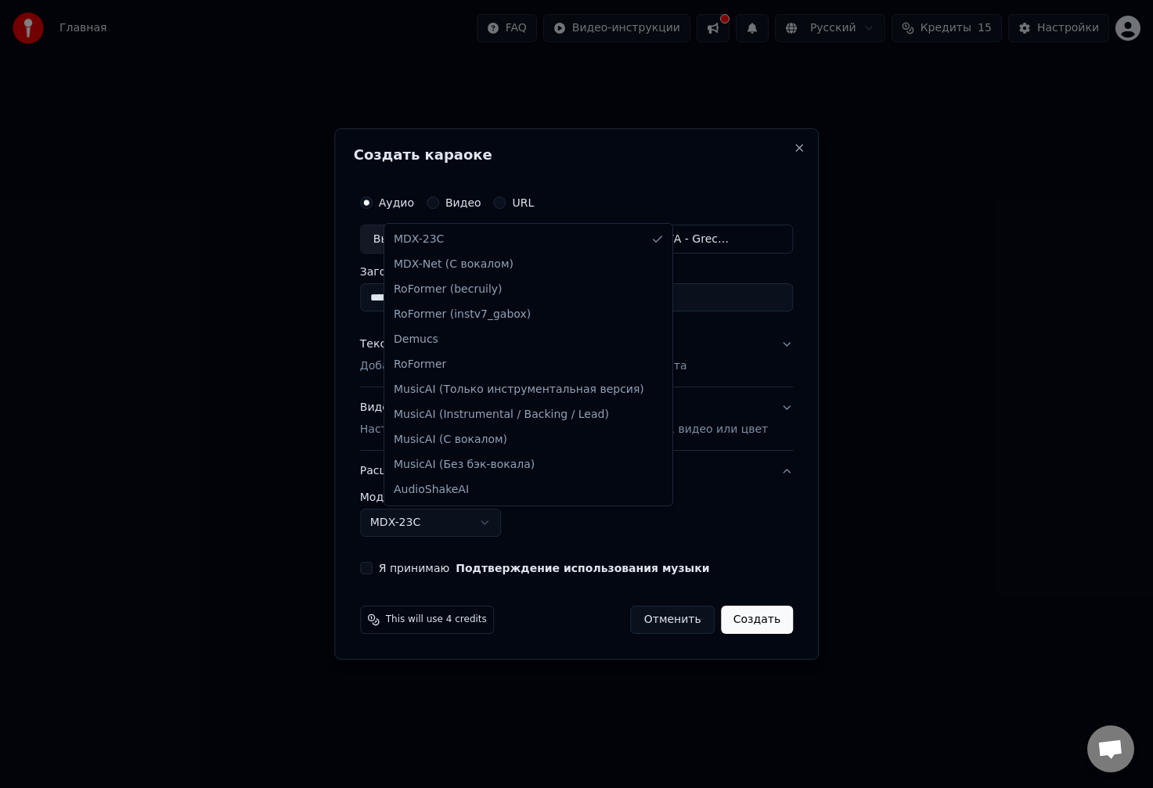
click at [464, 520] on body "**********" at bounding box center [576, 324] width 1153 height 648
click at [763, 540] on body "**********" at bounding box center [576, 324] width 1153 height 648
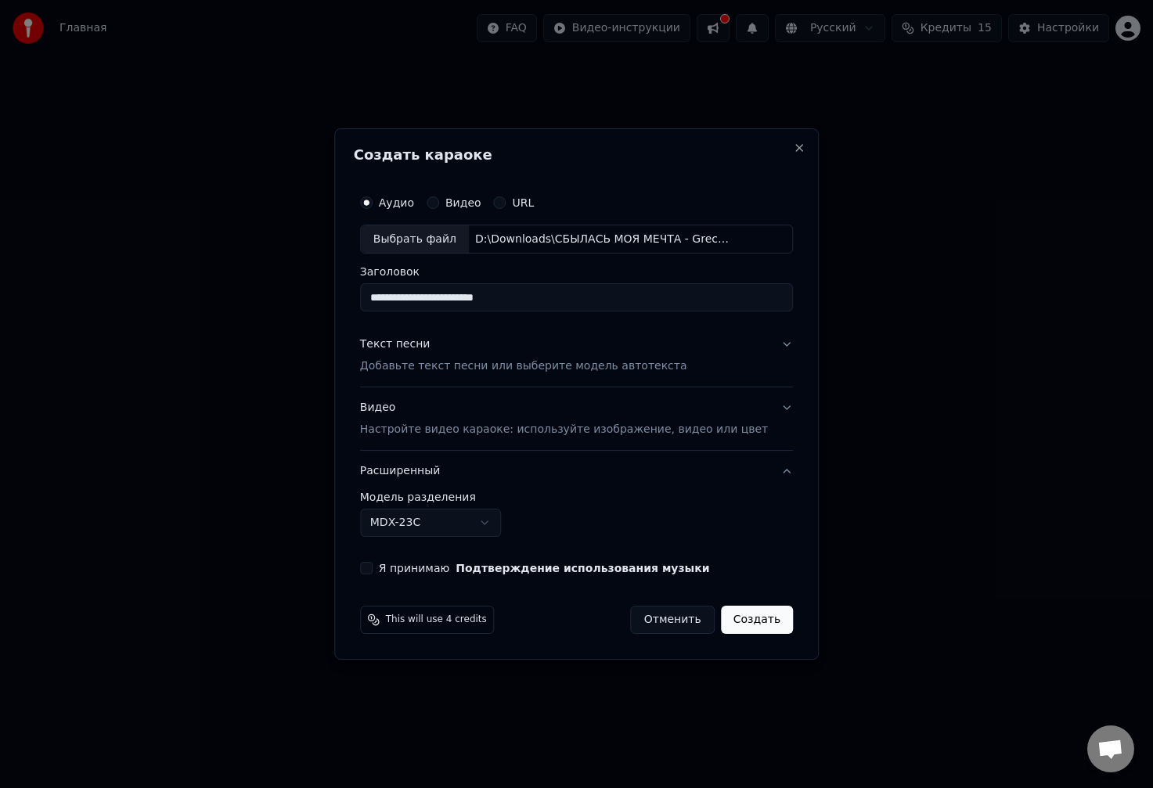
click at [548, 468] on button "Расширенный" at bounding box center [576, 471] width 433 height 41
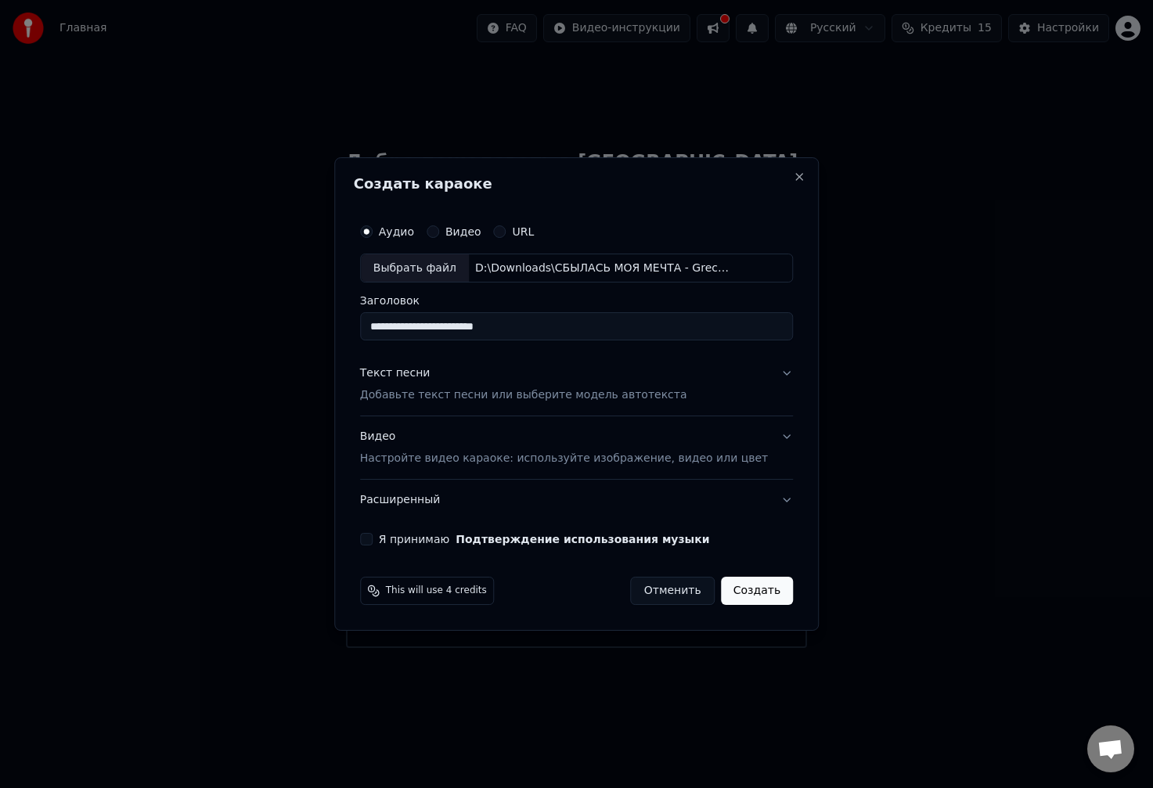
click at [753, 370] on button "Текст песни Добавьте текст песни или выберите модель автотекста" at bounding box center [576, 385] width 433 height 63
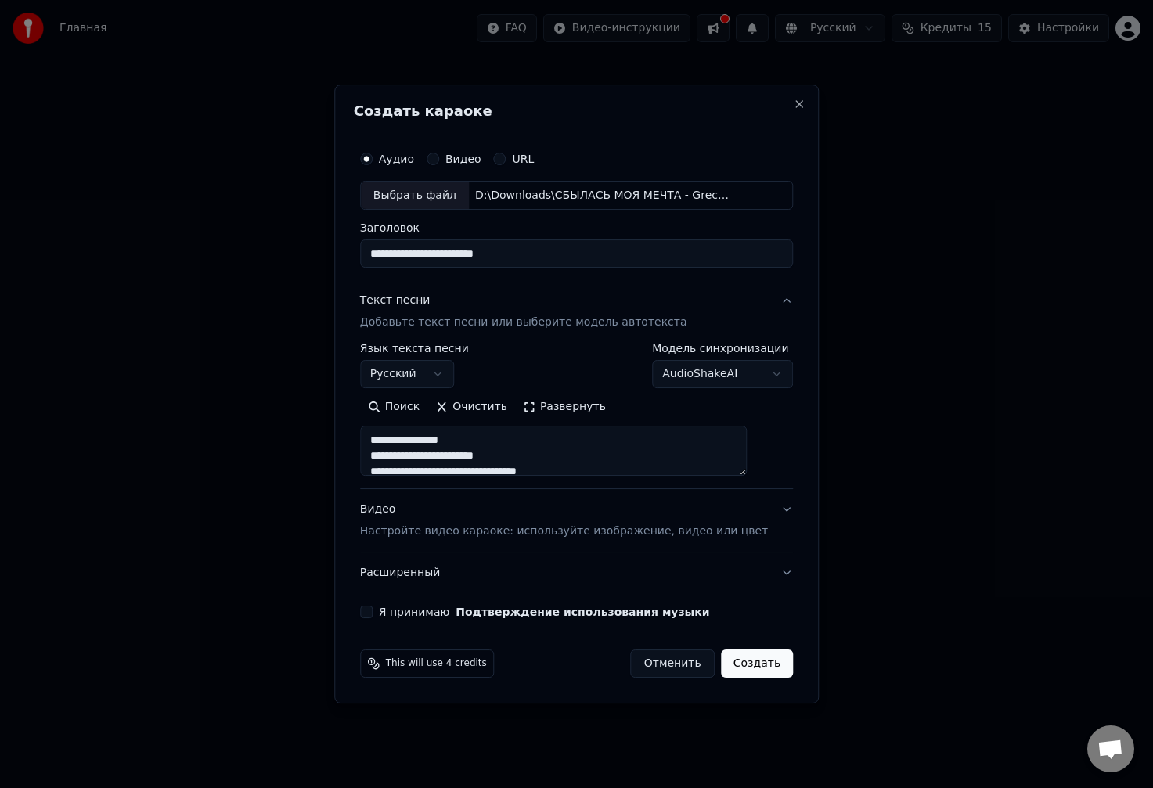
click at [408, 527] on p "Настройте видео караоке: используйте изображение, видео или цвет" at bounding box center [564, 532] width 408 height 16
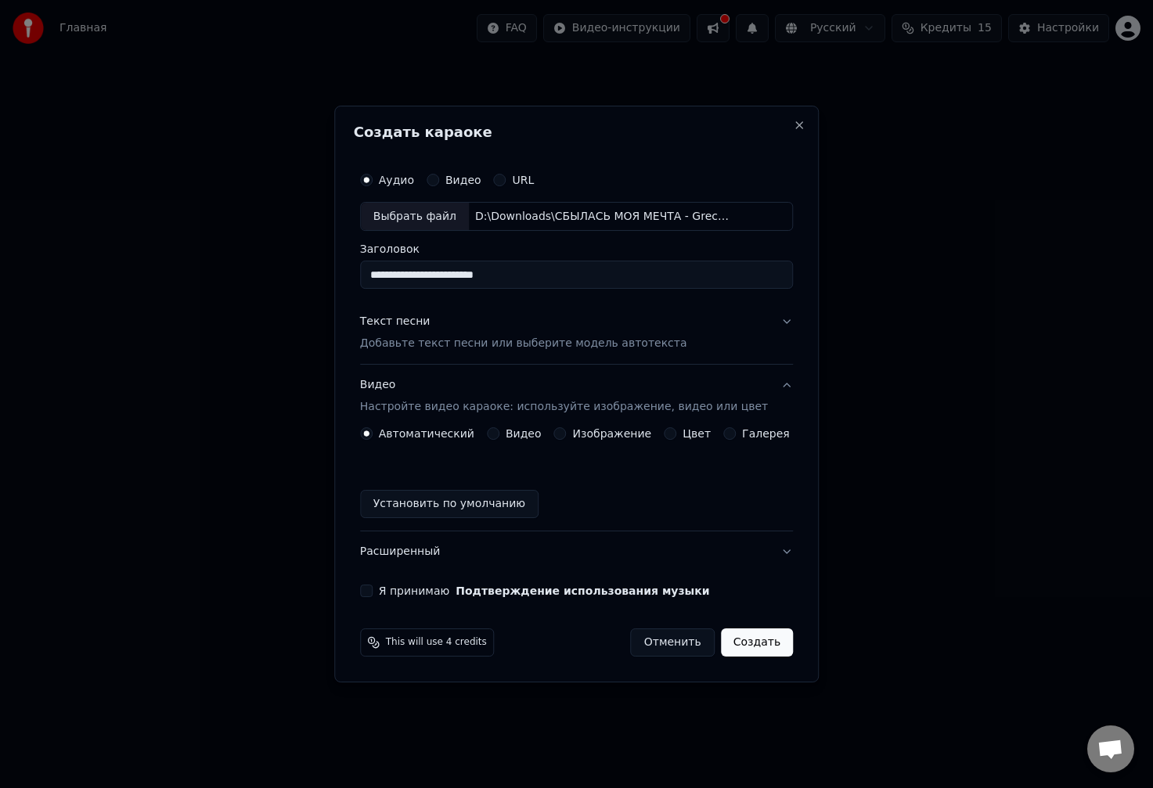
click at [499, 434] on button "Видео" at bounding box center [493, 433] width 13 height 13
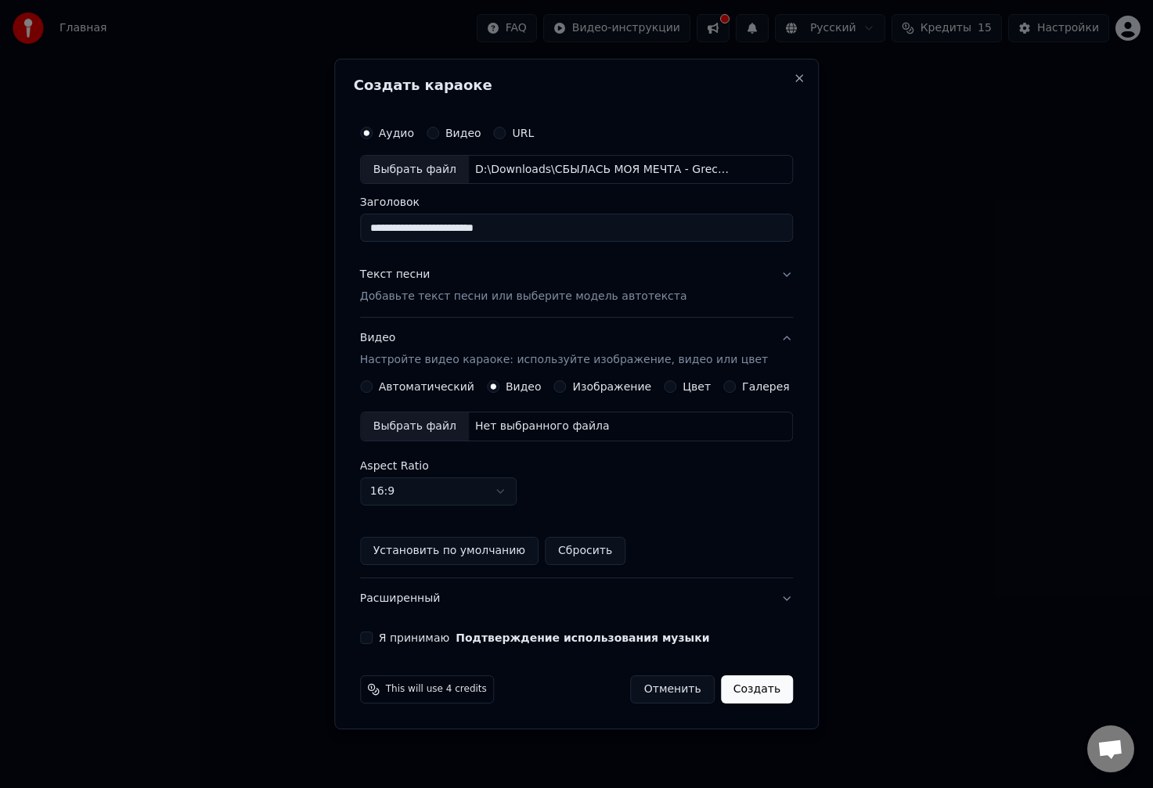
click at [416, 390] on label "Автоматический" at bounding box center [426, 386] width 95 height 11
click at [372, 390] on button "Автоматический" at bounding box center [366, 386] width 13 height 13
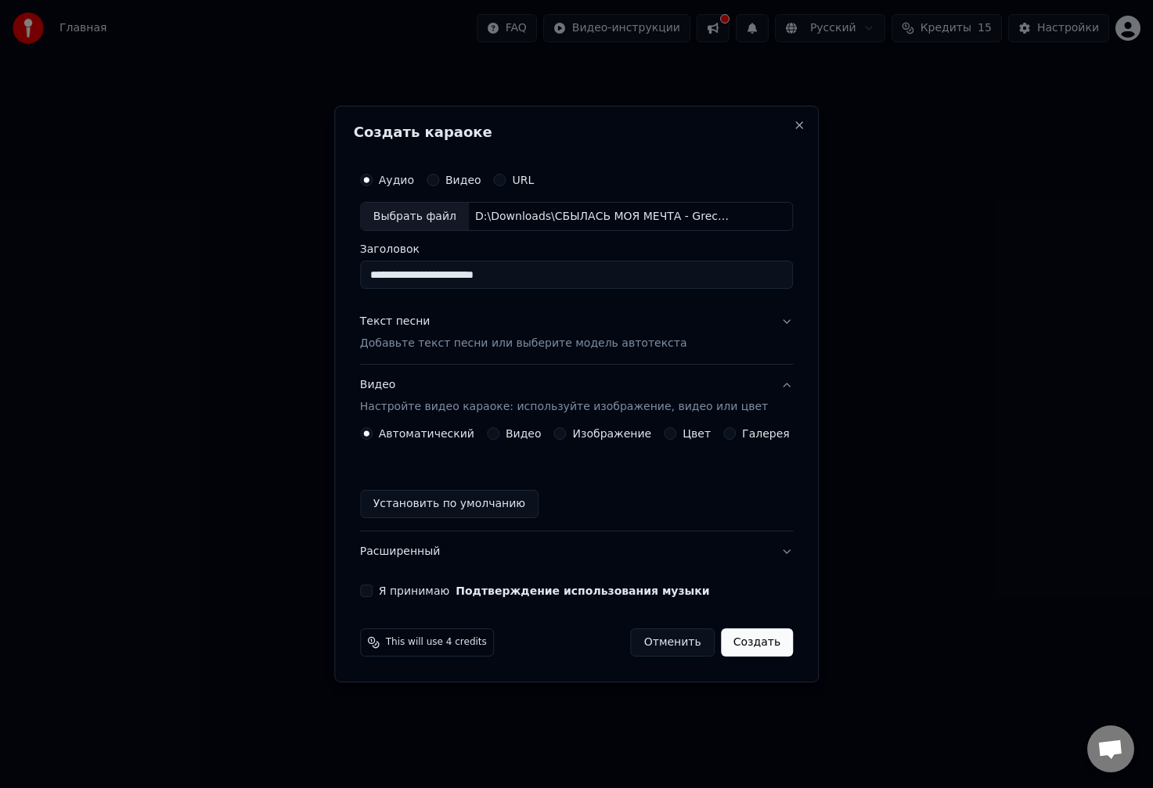
click at [562, 437] on button "Изображение" at bounding box center [560, 433] width 13 height 13
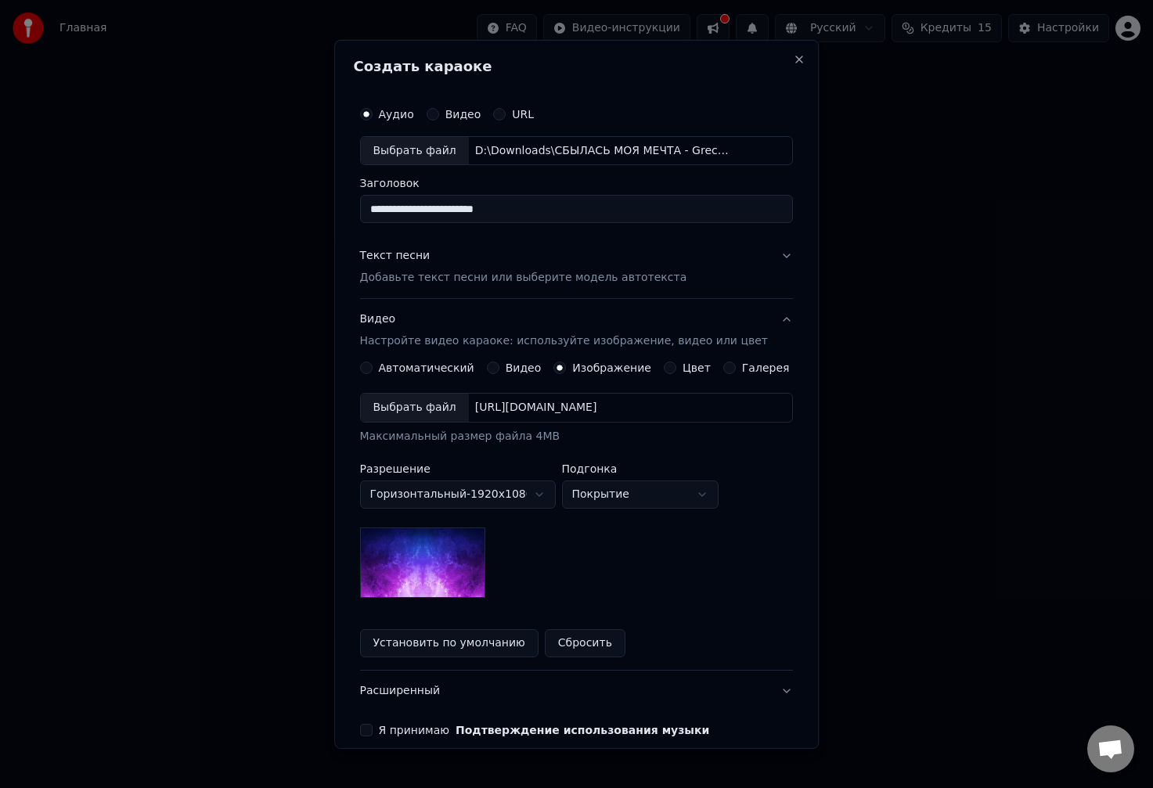
click at [438, 501] on body "**********" at bounding box center [576, 324] width 1153 height 648
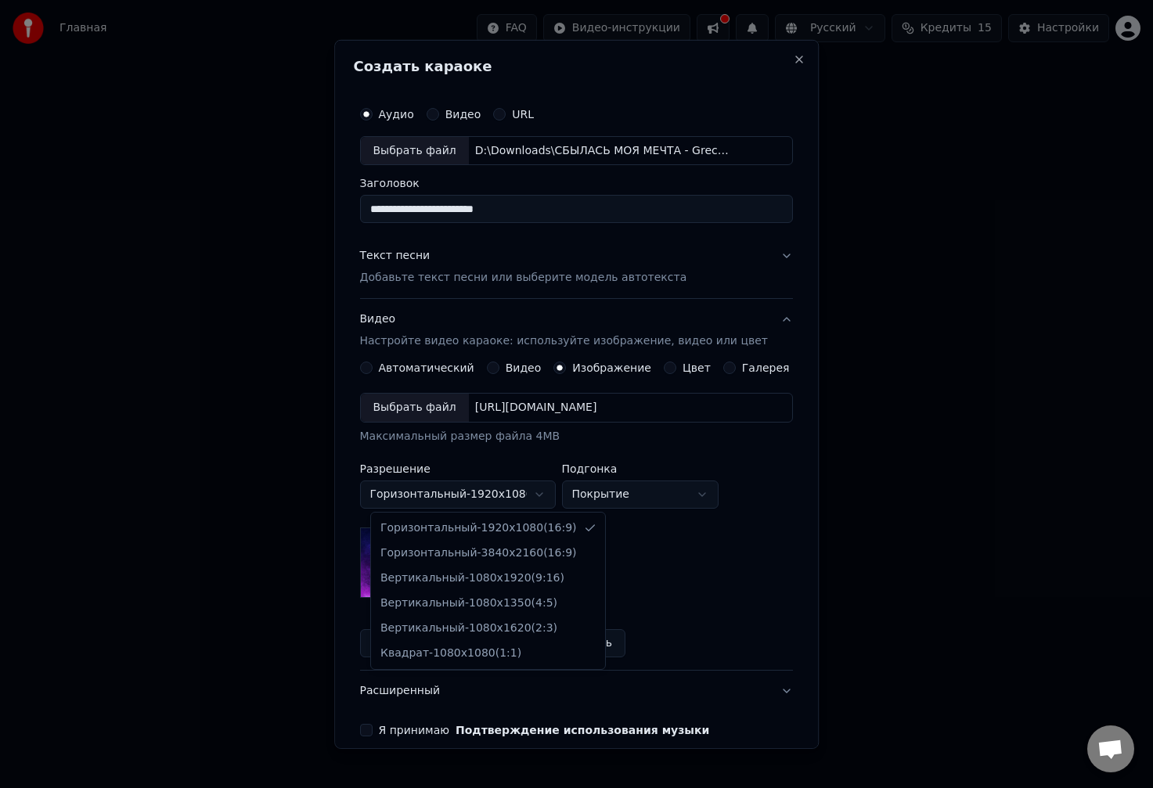
click at [436, 491] on body "**********" at bounding box center [576, 324] width 1153 height 648
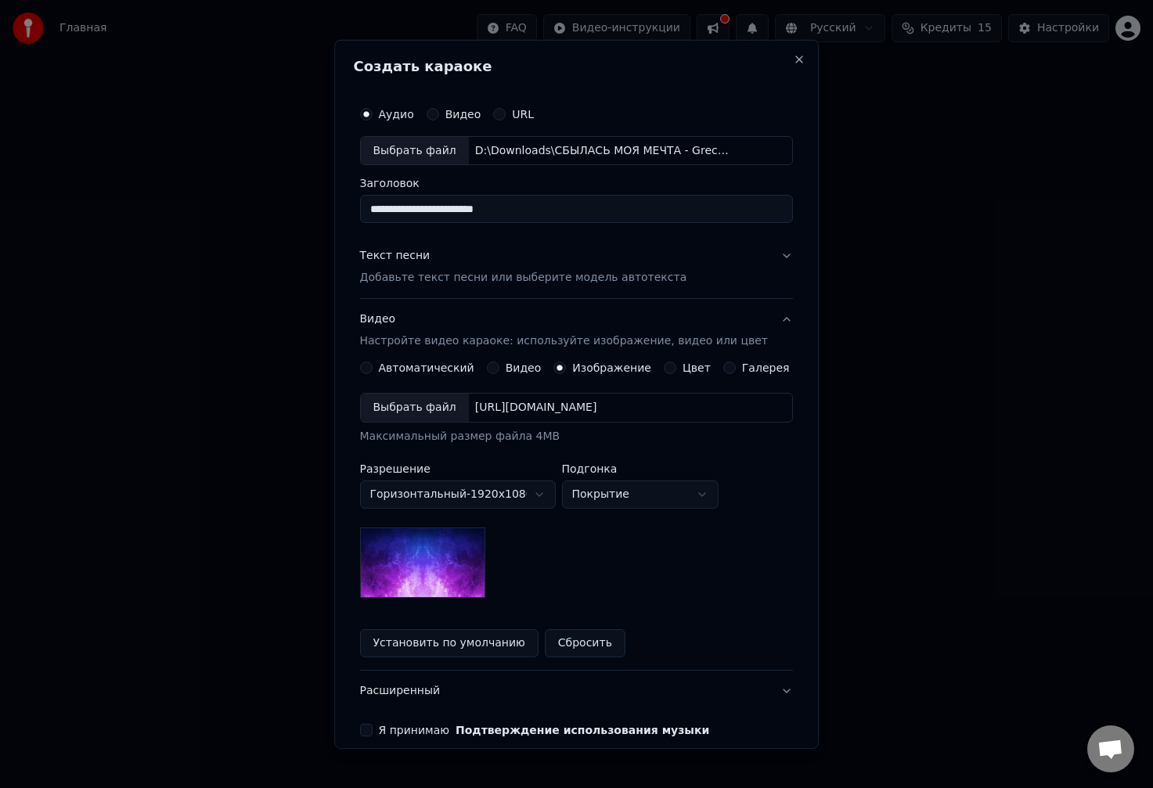
click at [723, 366] on button "Галерея" at bounding box center [729, 368] width 13 height 13
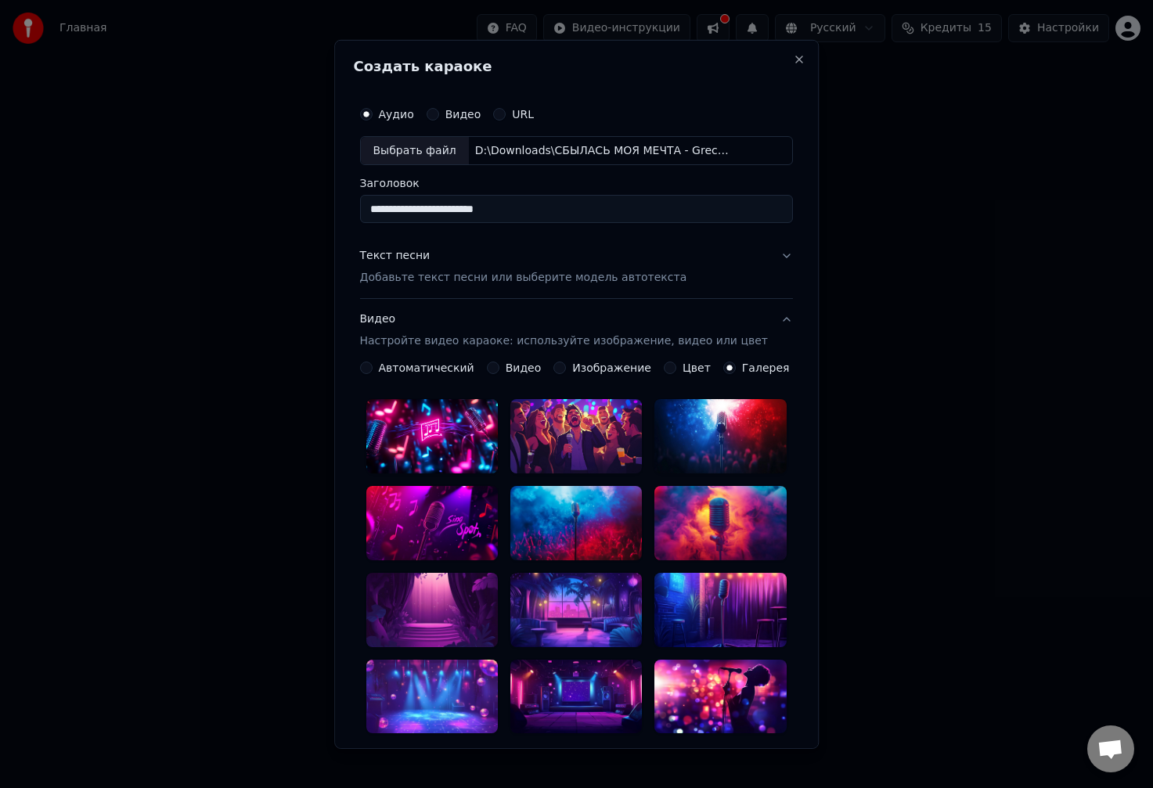
click at [408, 365] on label "Автоматический" at bounding box center [426, 367] width 95 height 11
click at [372, 365] on button "Автоматический" at bounding box center [366, 368] width 13 height 13
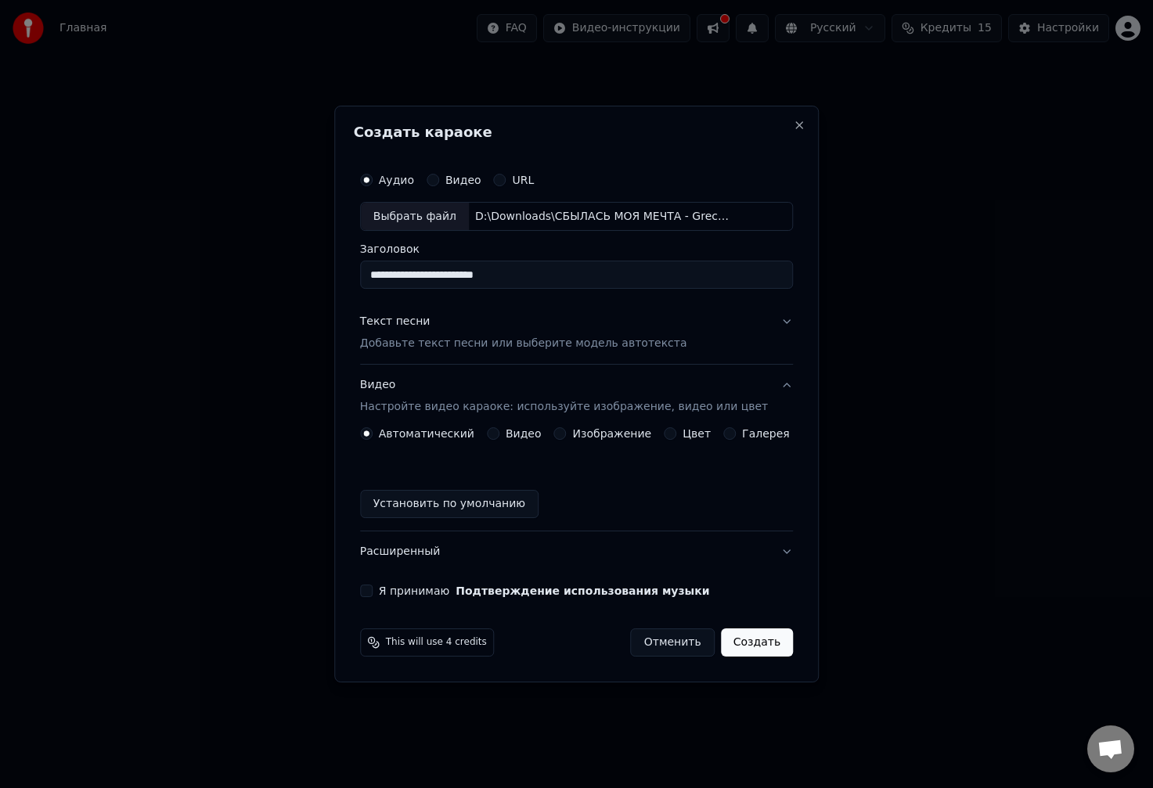
click at [460, 376] on button "Видео Настройте видео караоке: используйте изображение, видео или цвет" at bounding box center [576, 396] width 433 height 63
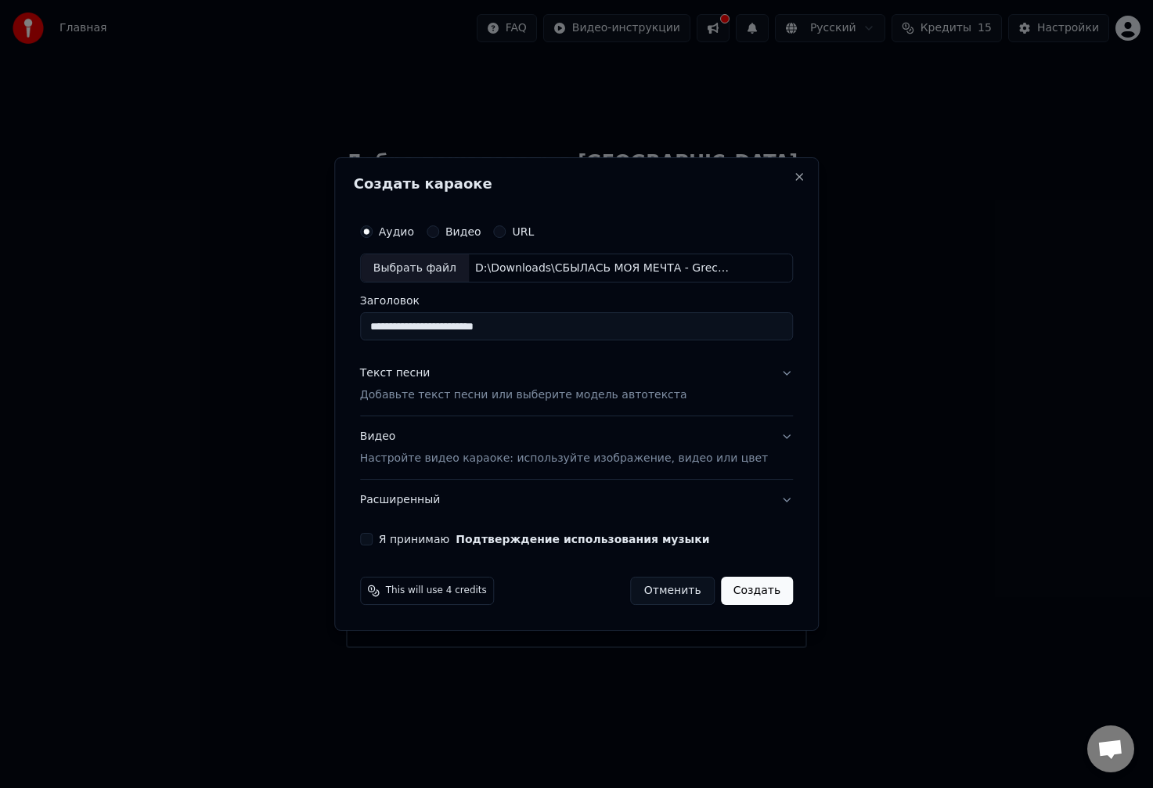
click at [449, 439] on div "Видео Настройте видео караоке: используйте изображение, видео или цвет" at bounding box center [564, 449] width 408 height 38
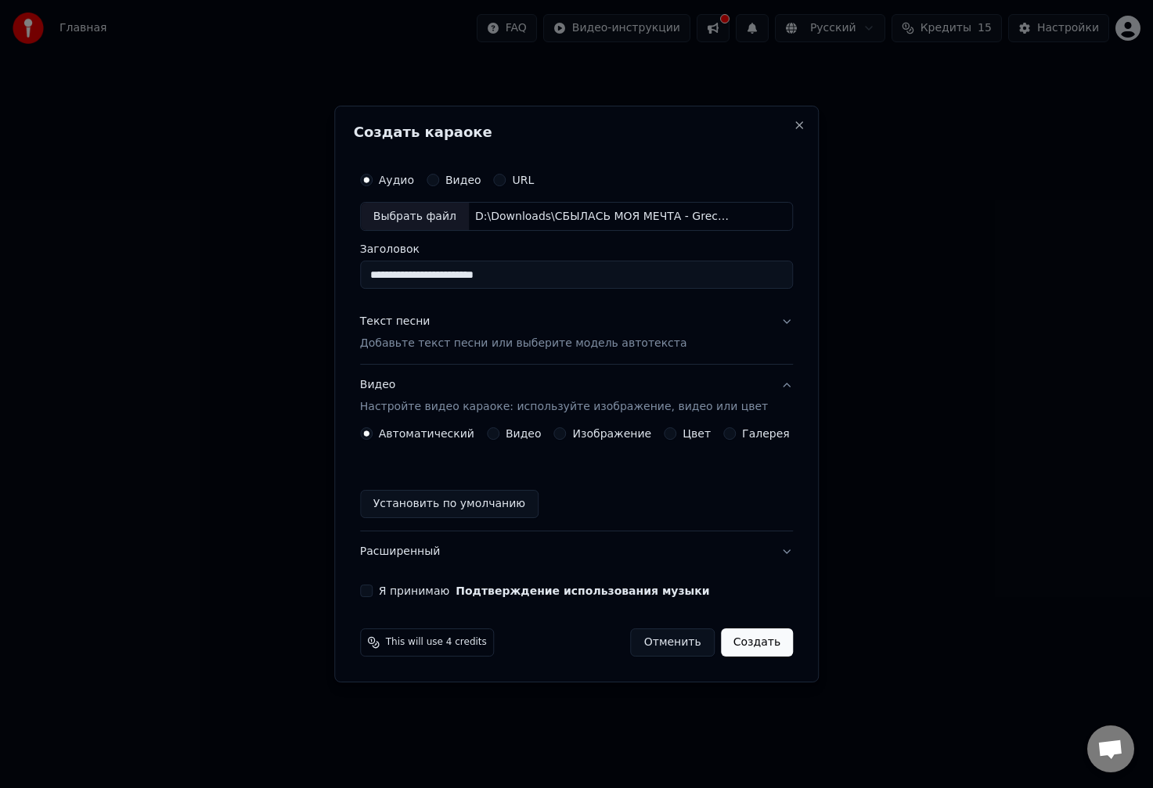
click at [442, 371] on button "Видео Настройте видео караоке: используйте изображение, видео или цвет" at bounding box center [576, 396] width 433 height 63
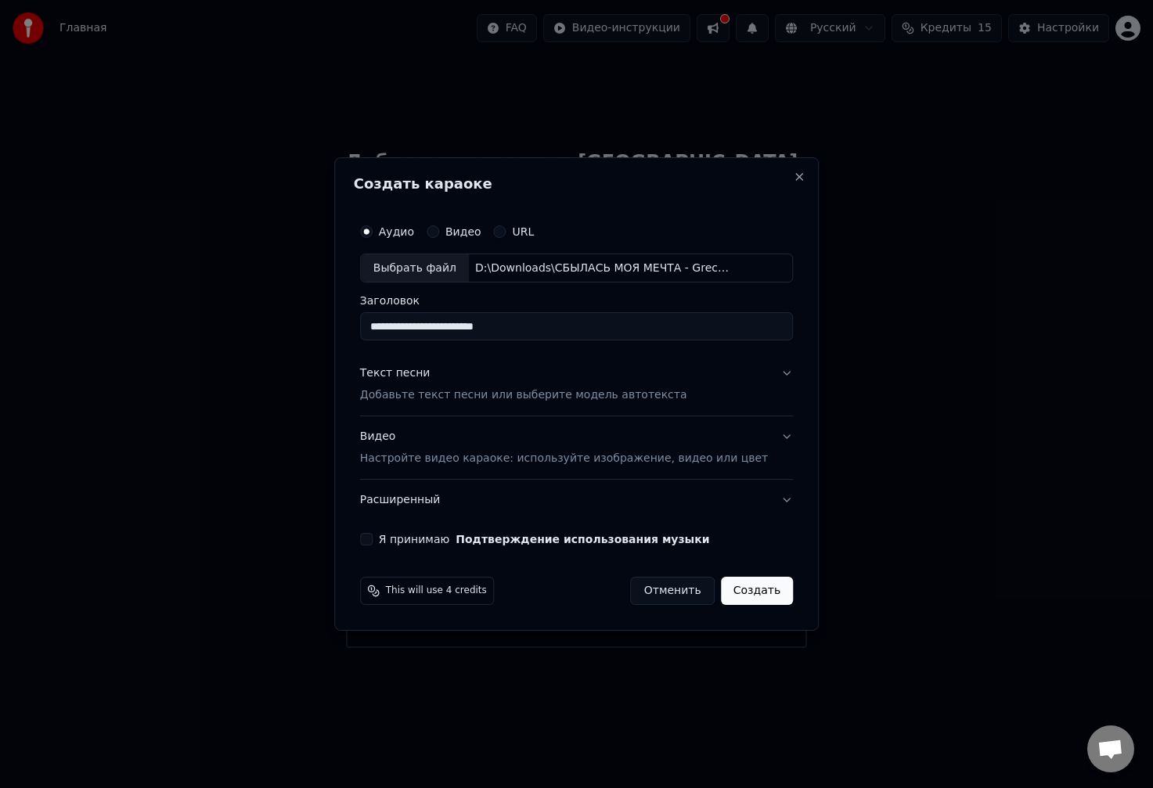
click at [462, 427] on button "Видео Настройте видео караоке: используйте изображение, видео или цвет" at bounding box center [576, 448] width 433 height 63
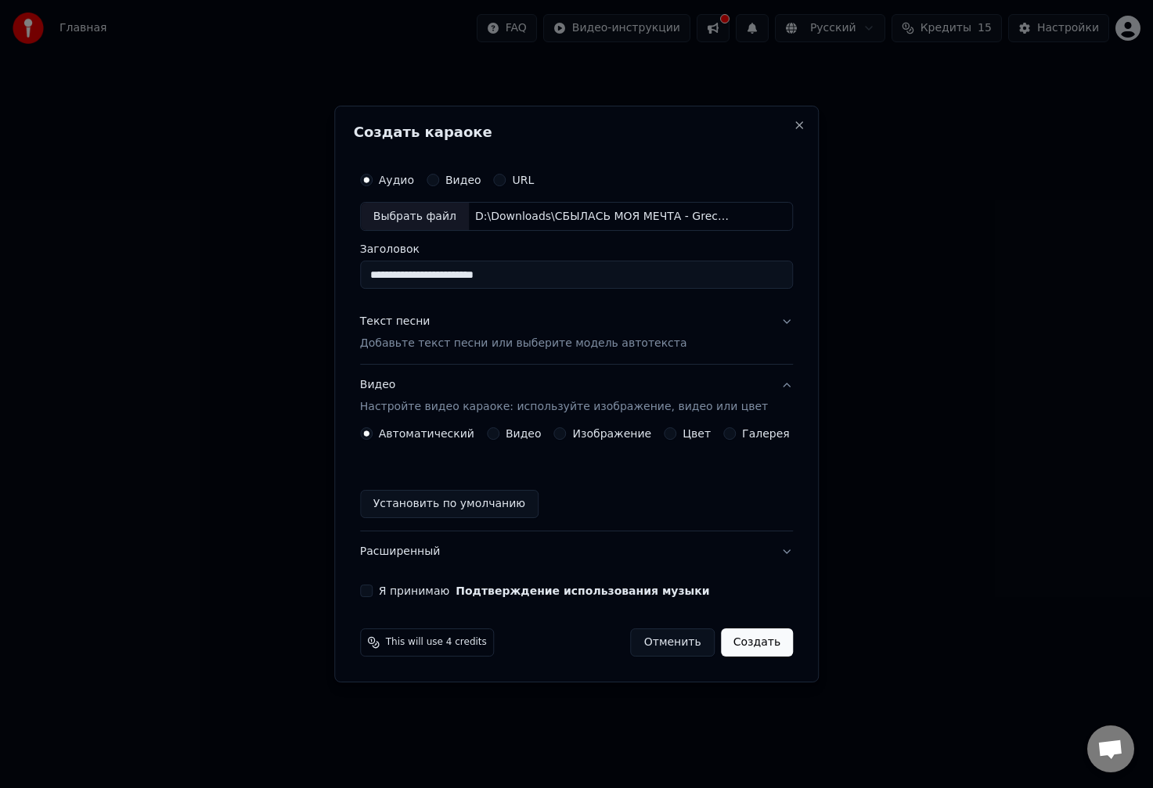
click at [450, 392] on div "Видео Настройте видео караоке: используйте изображение, видео или цвет" at bounding box center [564, 397] width 408 height 38
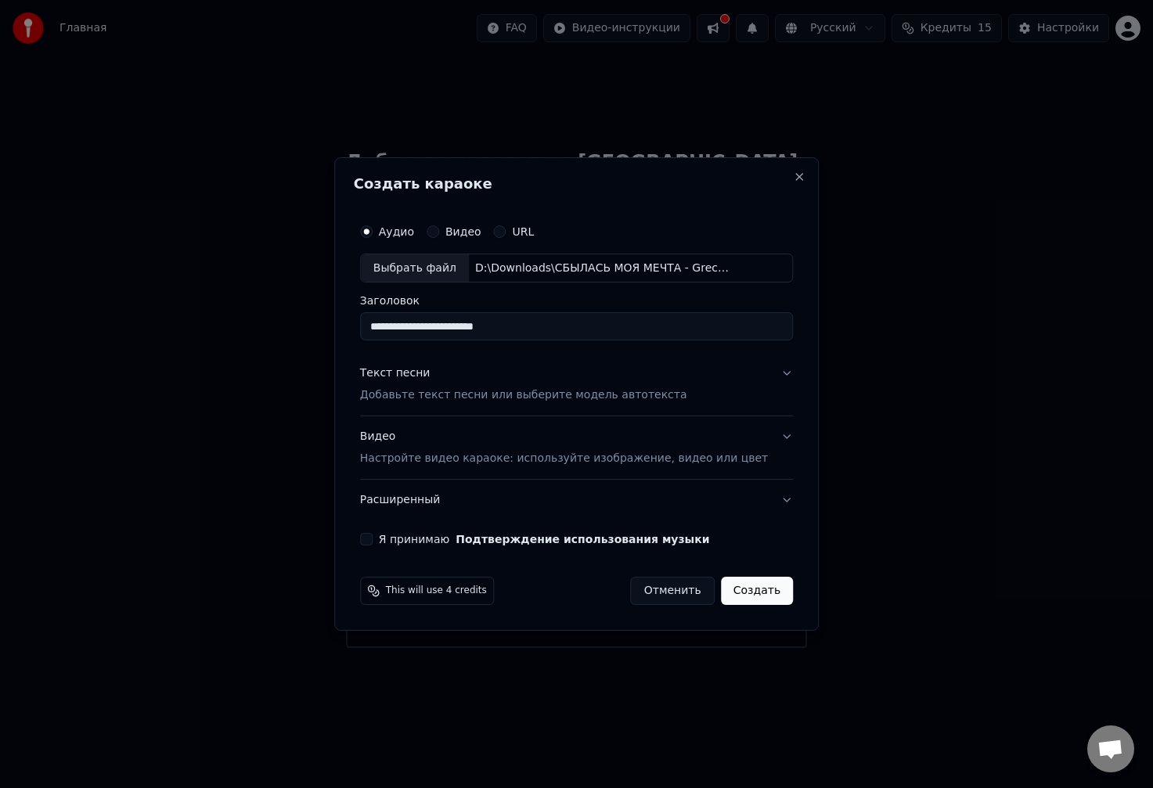
click at [545, 381] on div "Текст песни Добавьте текст песни или выберите модель автотекста" at bounding box center [523, 385] width 327 height 38
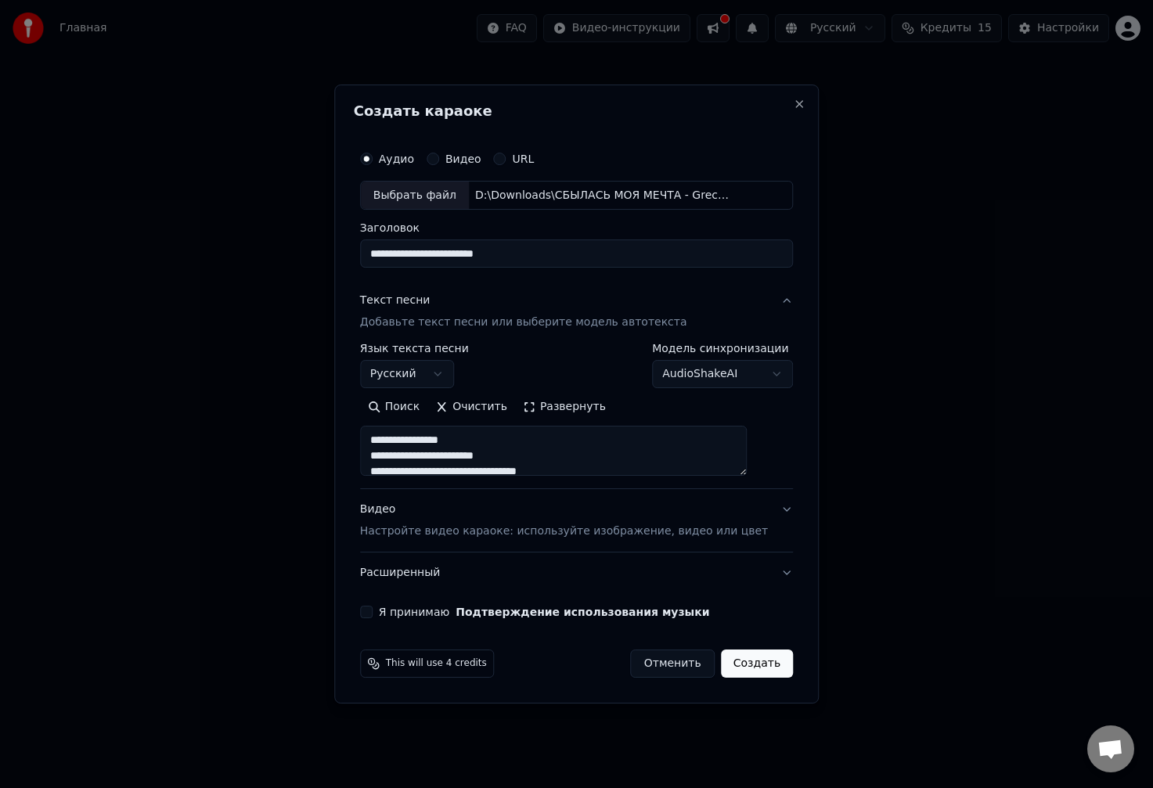
click at [495, 302] on div "Текст песни Добавьте текст песни или выберите модель автотекста" at bounding box center [523, 312] width 327 height 38
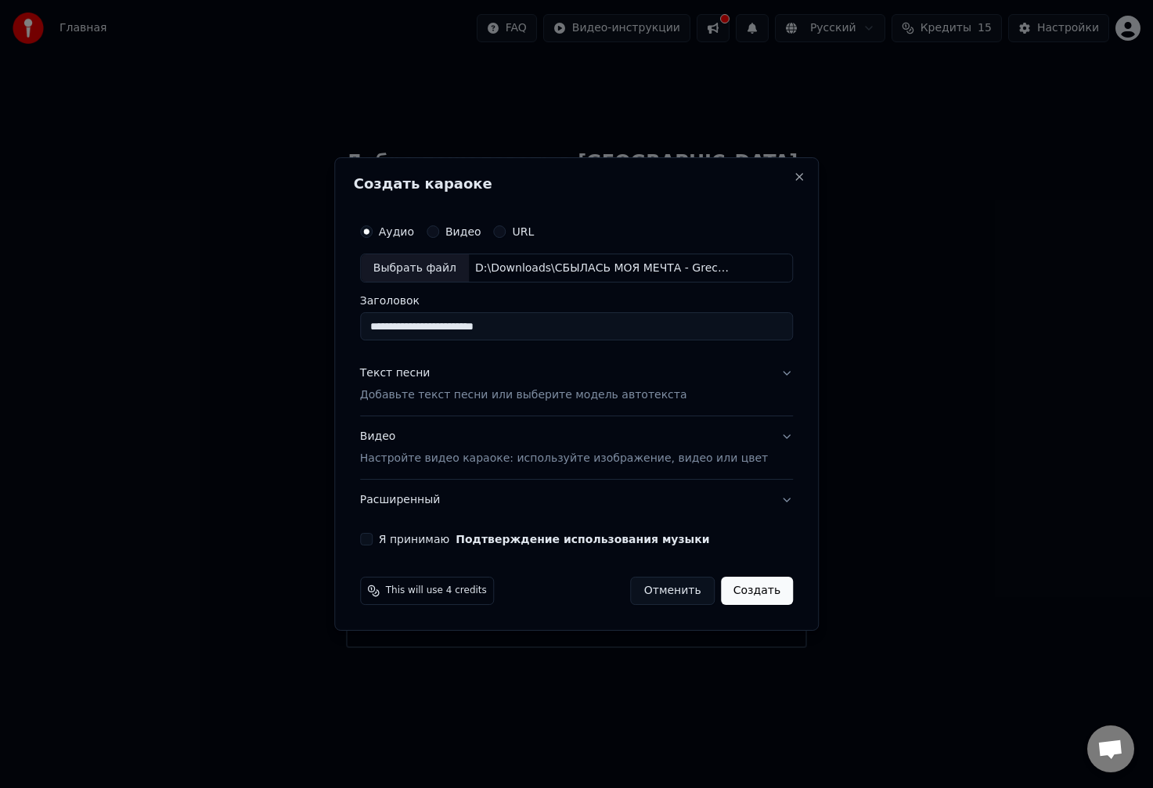
click at [398, 545] on div "Я принимаю Подтверждение использования музыки" at bounding box center [576, 539] width 433 height 13
click at [372, 542] on button "Я принимаю Подтверждение использования музыки" at bounding box center [366, 539] width 13 height 13
click at [746, 596] on button "Создать" at bounding box center [757, 591] width 72 height 28
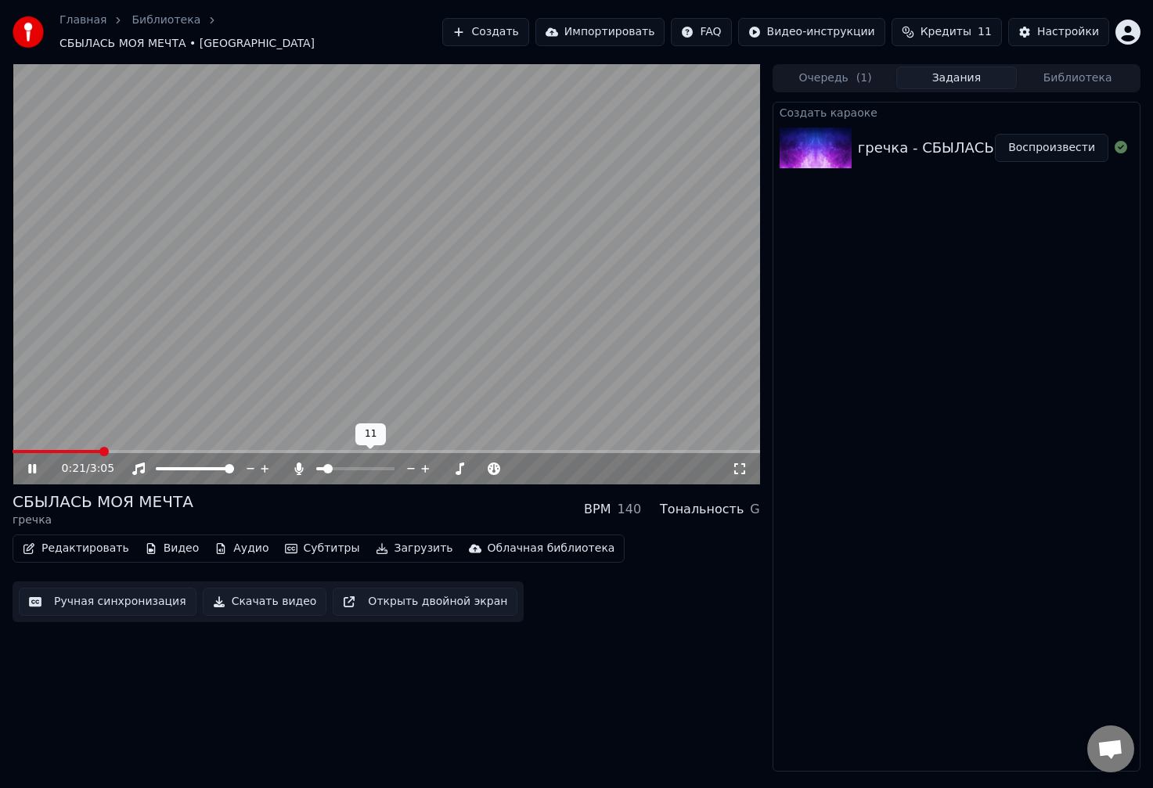
click at [325, 464] on span at bounding box center [327, 468] width 9 height 9
click at [334, 464] on span at bounding box center [336, 468] width 9 height 9
click at [323, 466] on span at bounding box center [327, 468] width 9 height 9
click at [30, 466] on icon at bounding box center [32, 468] width 8 height 9
click at [20, 465] on div "0:53 / 3:05" at bounding box center [386, 469] width 735 height 16
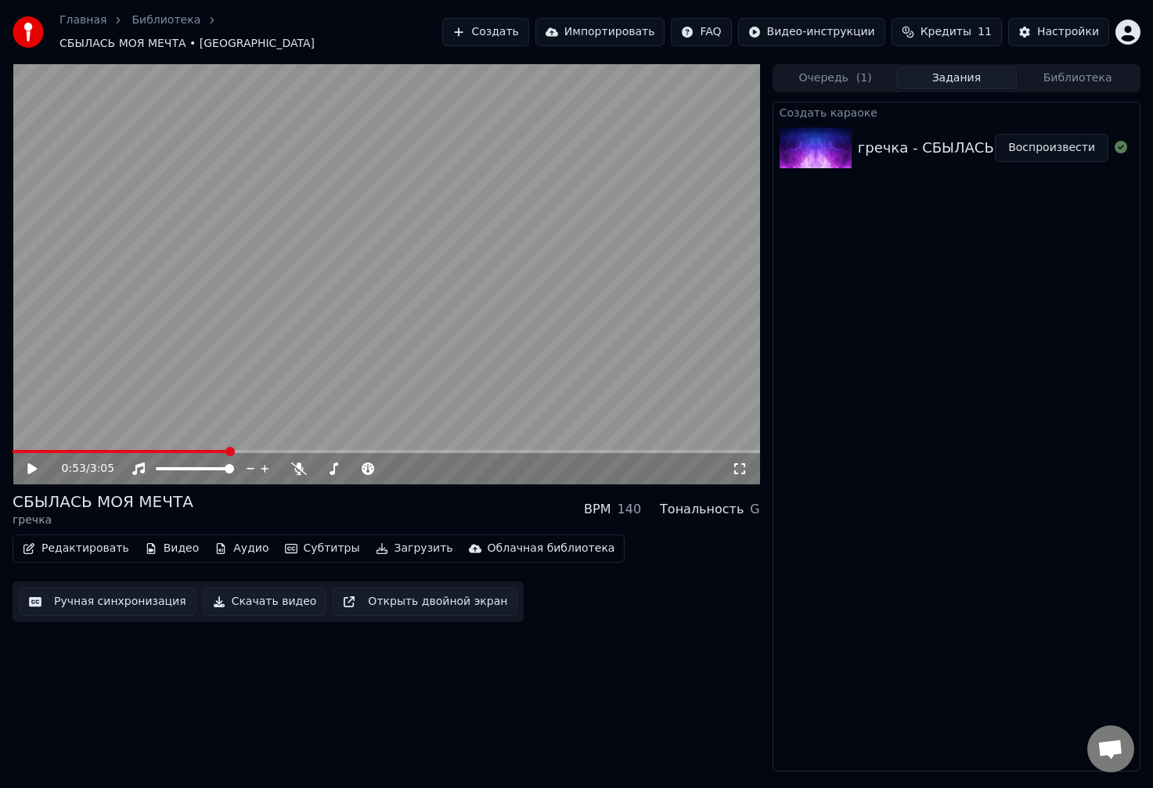
click at [30, 463] on icon at bounding box center [31, 468] width 9 height 11
click at [100, 453] on div "0:54 / 3:05" at bounding box center [386, 468] width 747 height 31
click at [344, 467] on span at bounding box center [355, 468] width 78 height 3
click at [340, 464] on span at bounding box center [340, 468] width 9 height 9
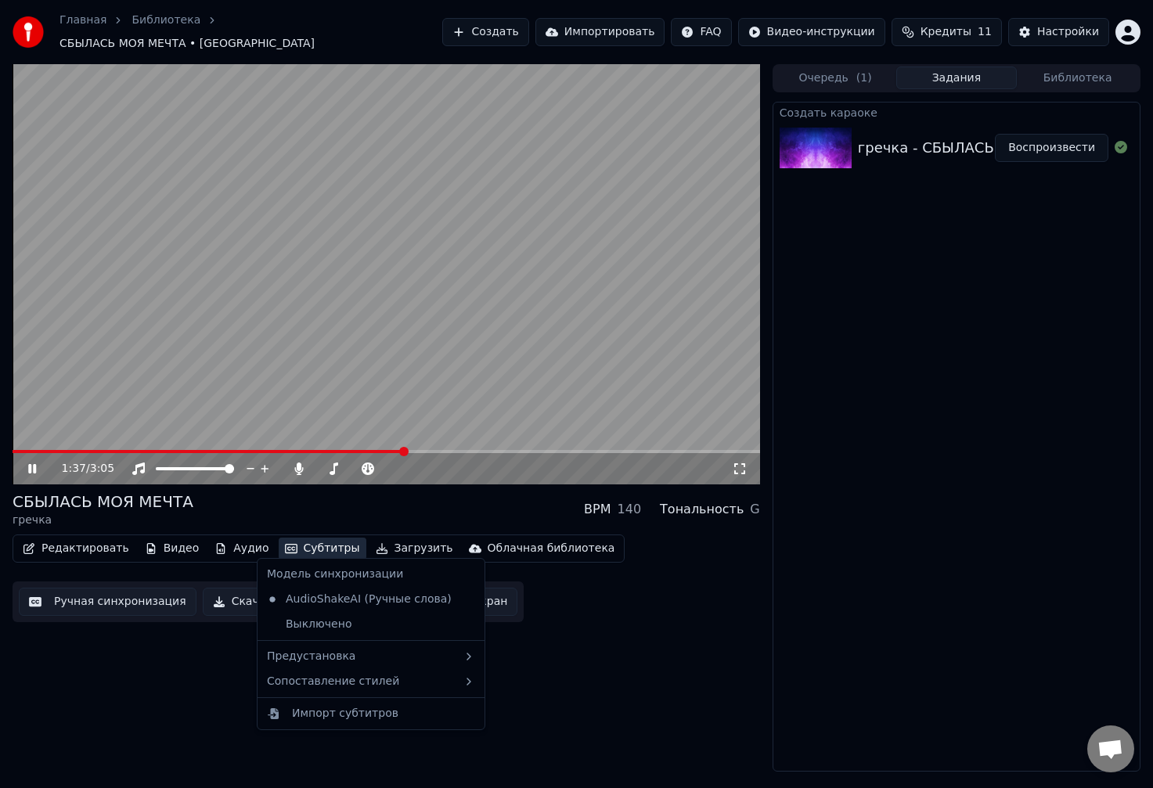
click at [297, 538] on button "Субтитры" at bounding box center [323, 549] width 88 height 22
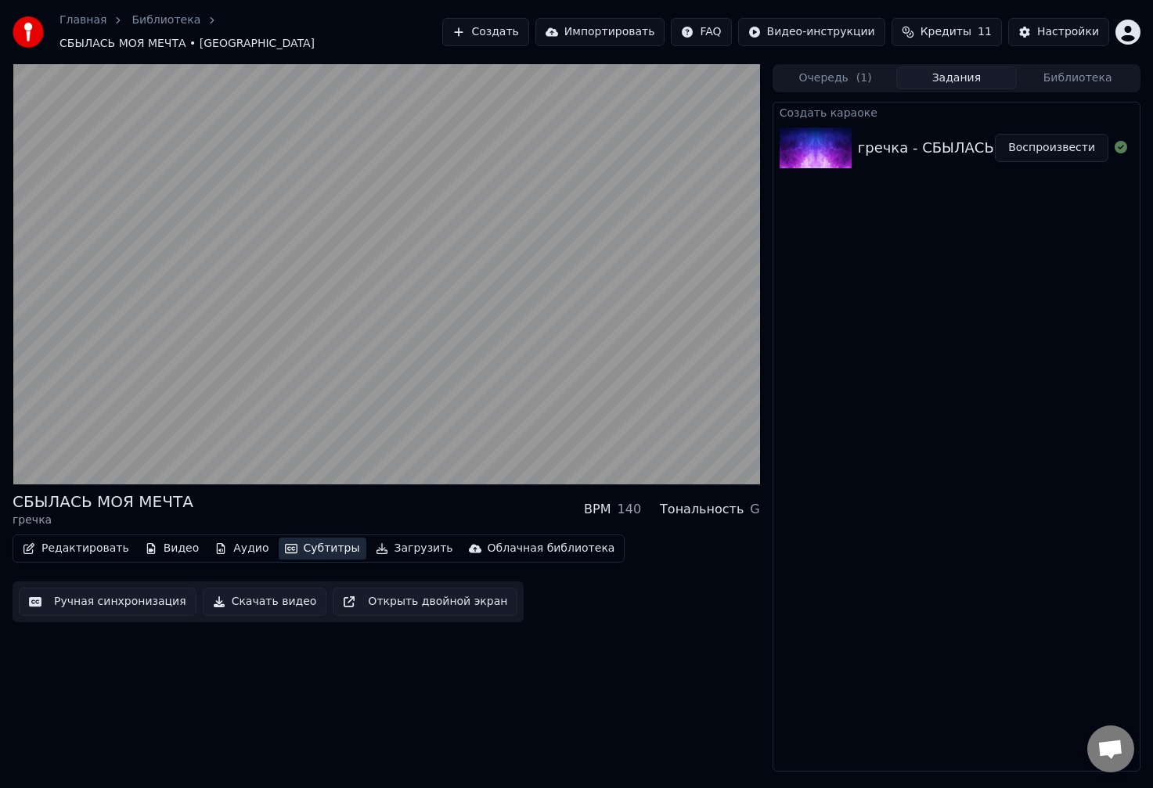
click at [279, 542] on button "Субтитры" at bounding box center [323, 549] width 88 height 22
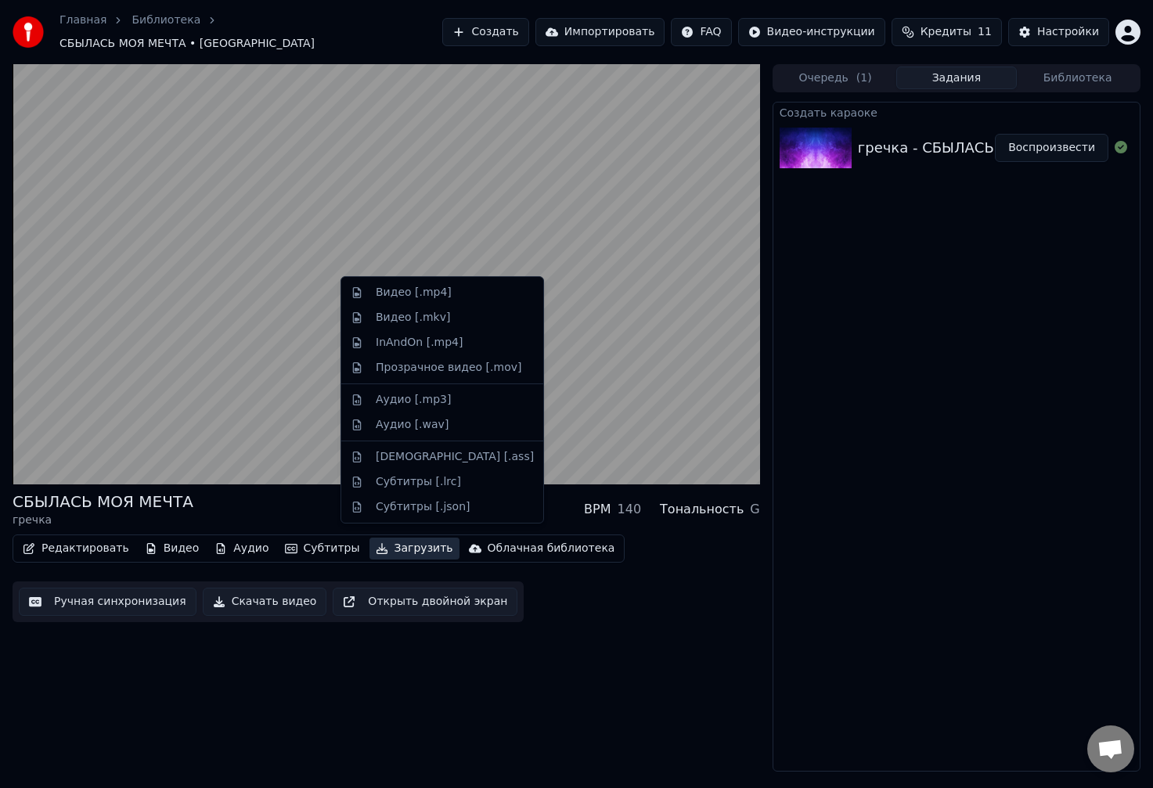
click at [390, 538] on button "Загрузить" at bounding box center [414, 549] width 90 height 22
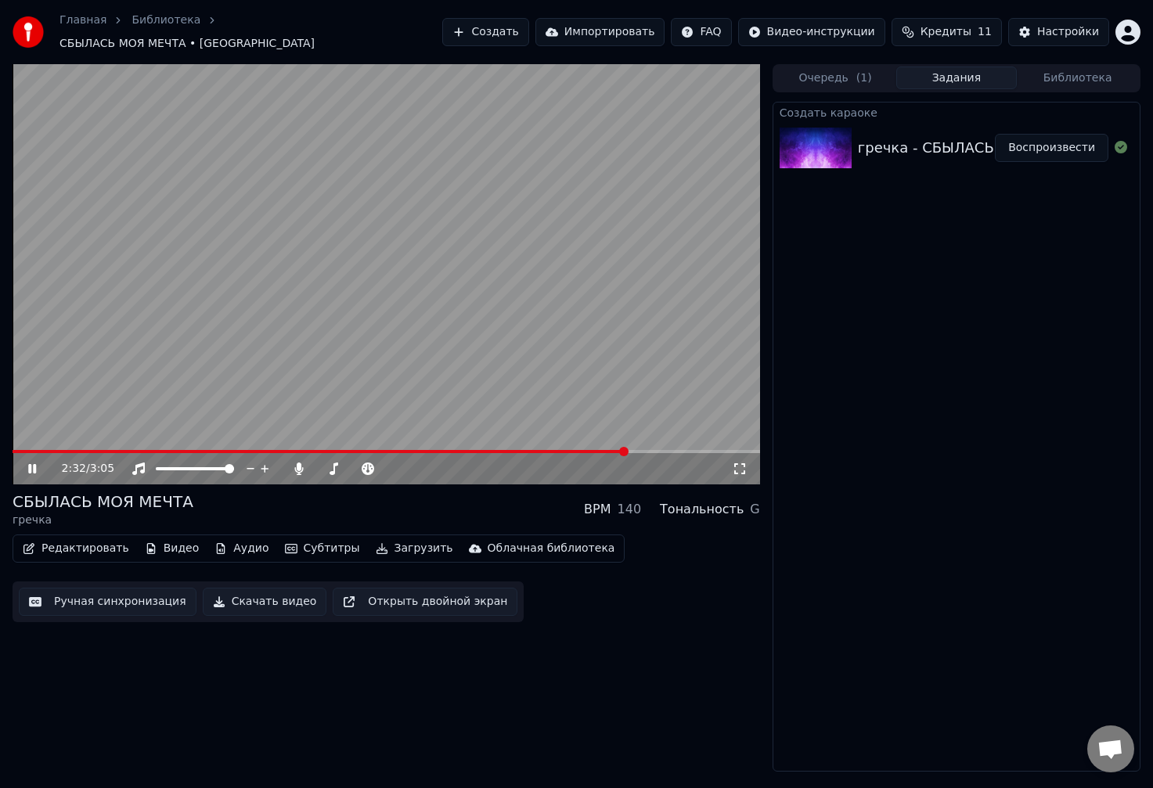
click at [286, 503] on div "СБЫЛАСЬ МОЯ МЕЧТА гречка BPM 140 Тональность G" at bounding box center [386, 510] width 747 height 38
click at [332, 464] on span at bounding box center [333, 468] width 9 height 9
click at [294, 506] on div "СБЫЛАСЬ МОЯ МЕЧТА гречка BPM 140 Тональность G" at bounding box center [386, 510] width 747 height 38
click at [316, 467] on span at bounding box center [320, 468] width 9 height 9
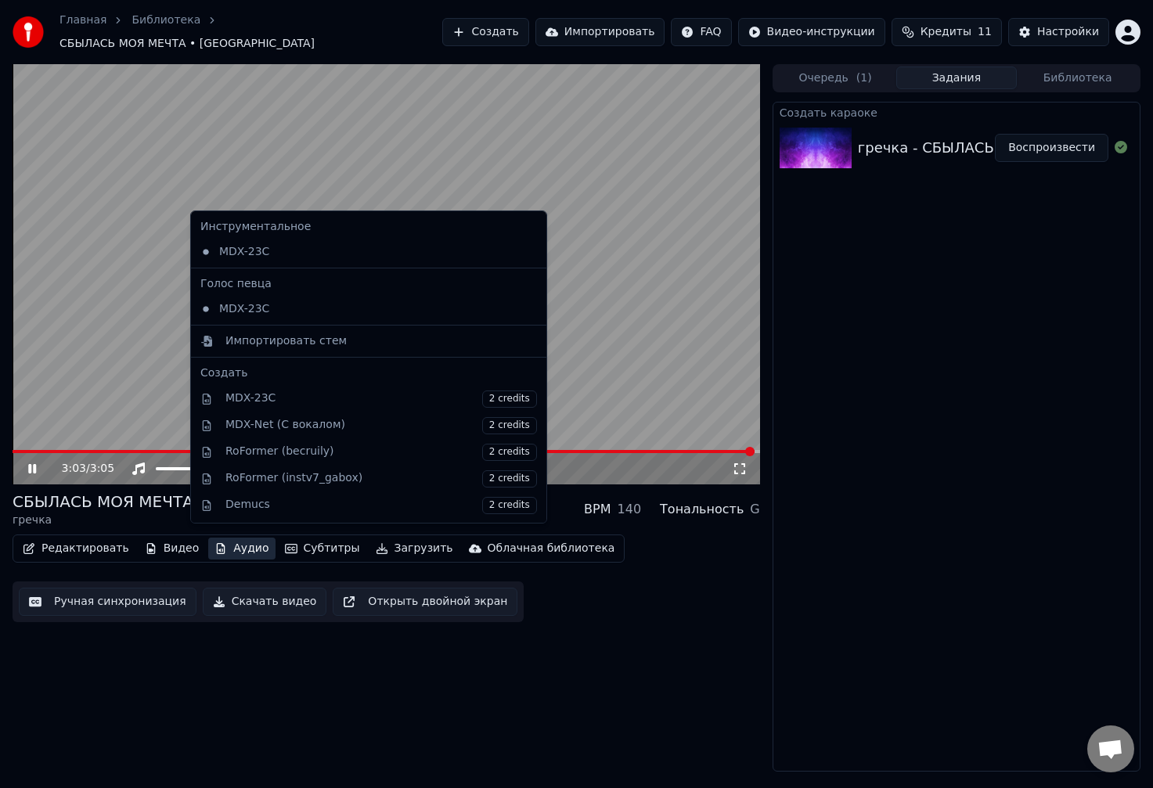
click at [229, 538] on button "Аудио" at bounding box center [241, 549] width 67 height 22
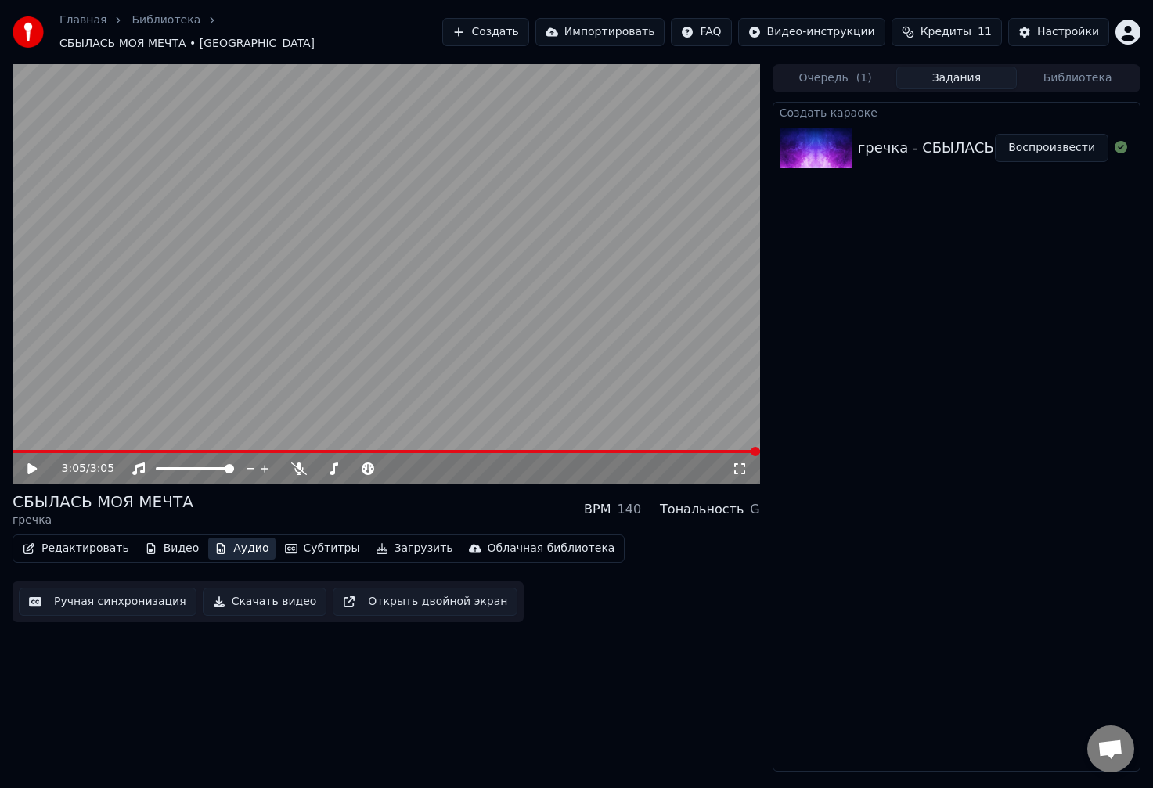
click at [225, 539] on button "Аудио" at bounding box center [241, 549] width 67 height 22
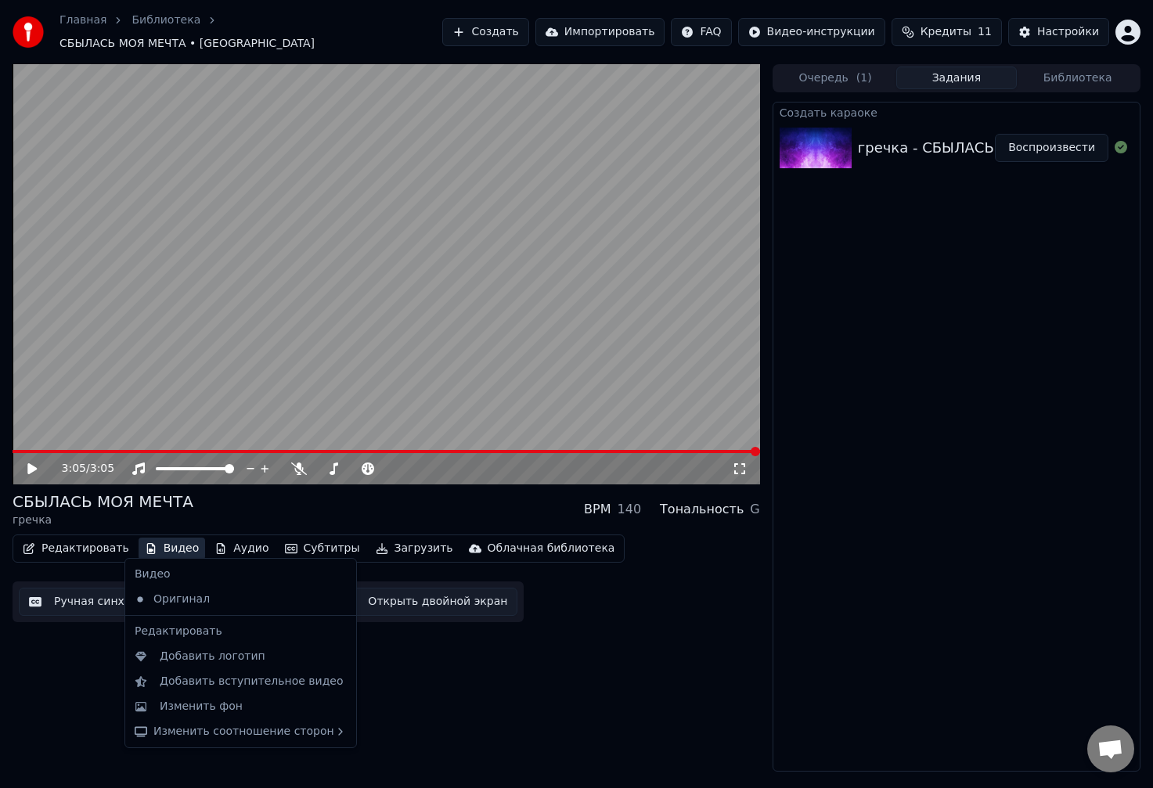
click at [168, 538] on button "Видео" at bounding box center [172, 549] width 67 height 22
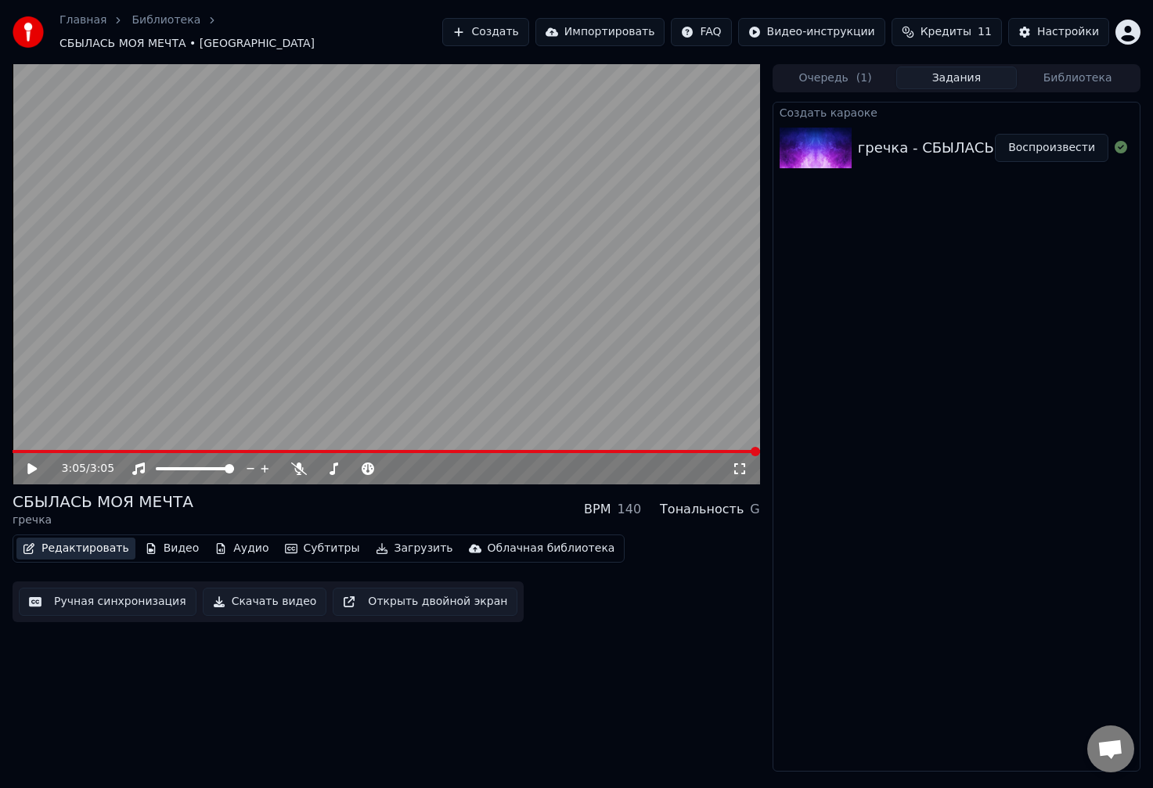
click at [78, 538] on button "Редактировать" at bounding box center [75, 549] width 119 height 22
click at [71, 545] on button "Редактировать" at bounding box center [75, 549] width 119 height 22
click at [356, 491] on div "СБЫЛАСЬ МОЯ МЕЧТА гречка BPM 140 Тональность G" at bounding box center [386, 510] width 747 height 38
click at [287, 272] on video at bounding box center [386, 274] width 747 height 420
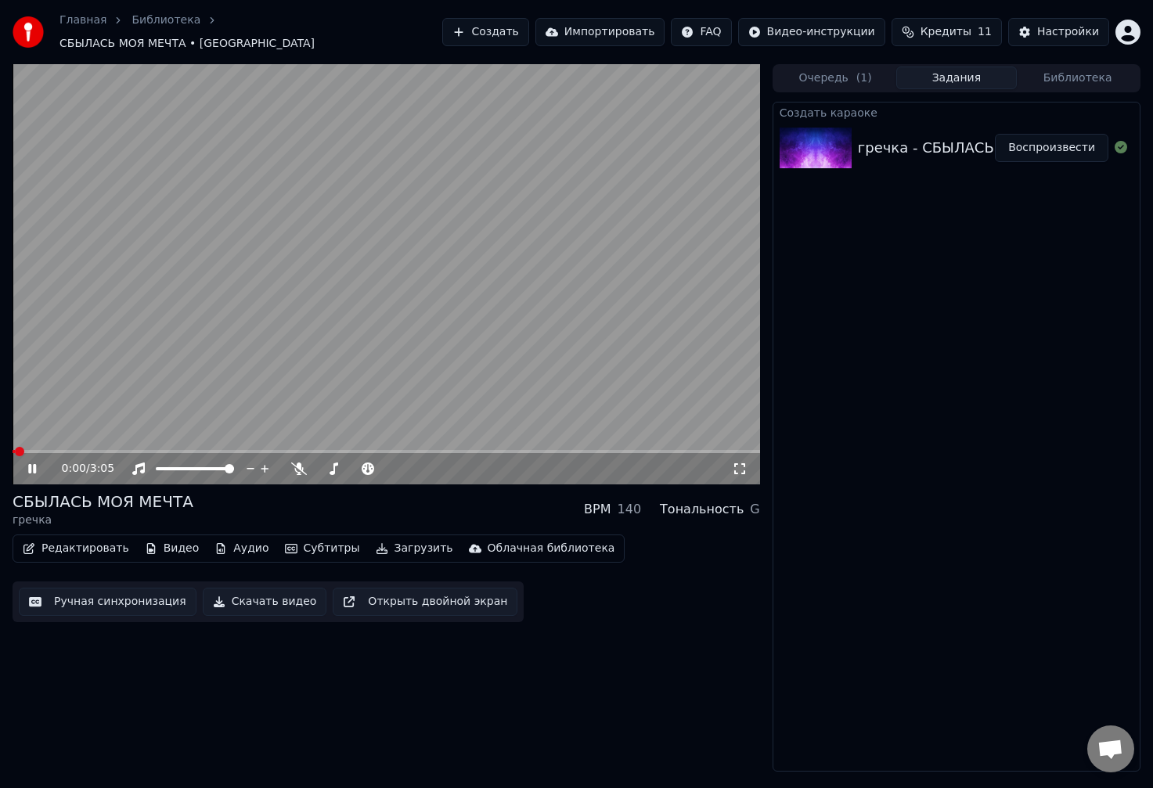
click at [477, 249] on video at bounding box center [386, 274] width 747 height 420
click at [239, 596] on button "Скачать видео" at bounding box center [265, 602] width 124 height 28
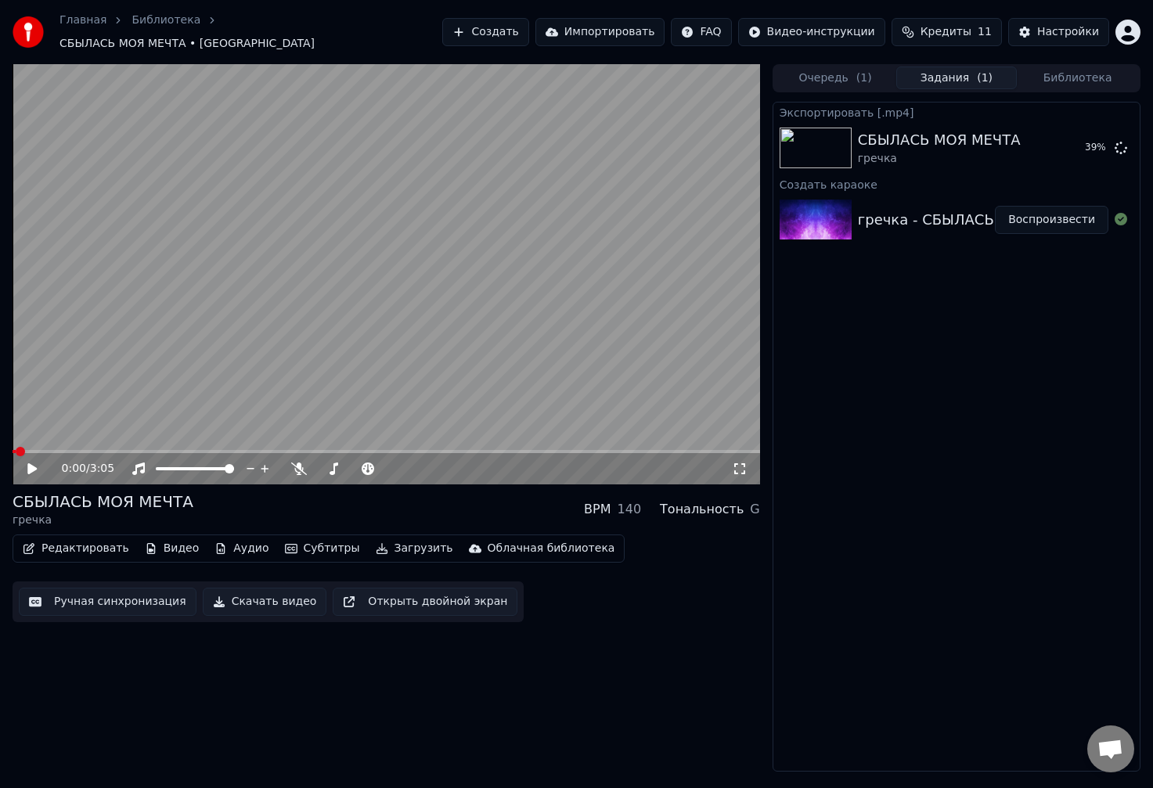
click at [393, 545] on button "Загрузить" at bounding box center [414, 549] width 90 height 22
click at [560, 622] on div "0:00 / 3:05 СБЫЛАСЬ МОЯ МЕЧТА гречка BPM 140 Тональность G Редактировать Видео …" at bounding box center [386, 417] width 747 height 707
click at [1057, 138] on button "Показать" at bounding box center [1067, 148] width 81 height 28
